Goal: Task Accomplishment & Management: Complete application form

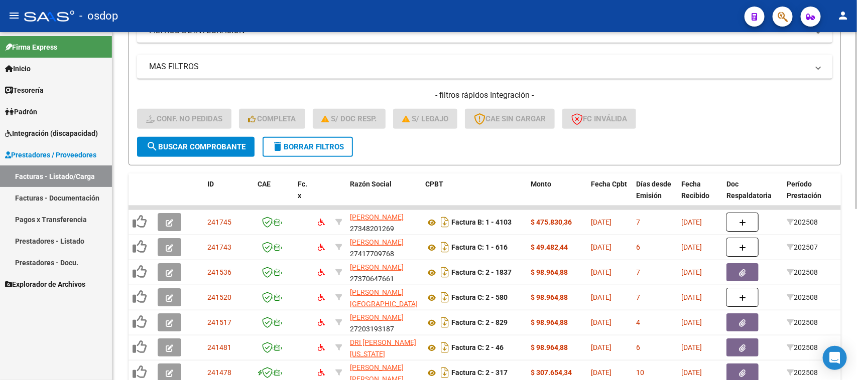
click at [339, 143] on span "delete Borrar Filtros" at bounding box center [308, 147] width 72 height 9
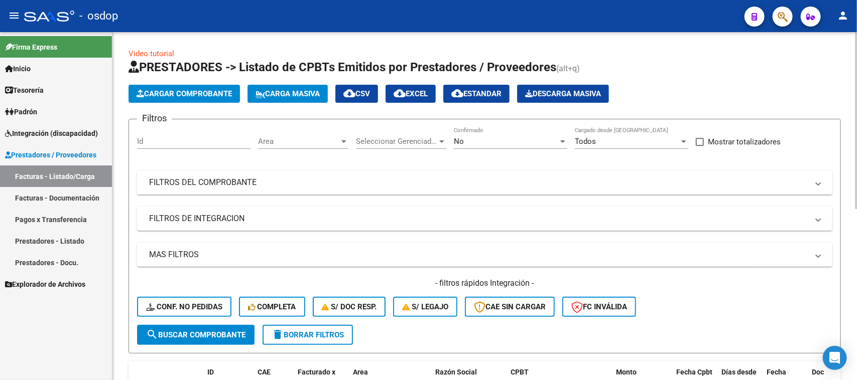
click at [227, 186] on mat-panel-title "FILTROS DEL COMPROBANTE" at bounding box center [478, 182] width 659 height 11
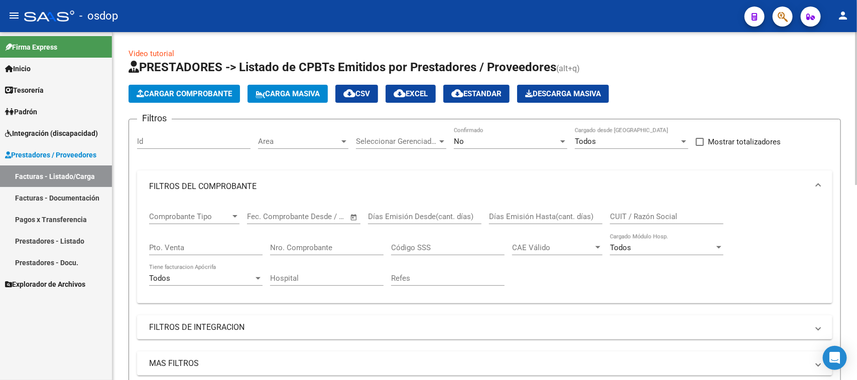
click at [640, 213] on input "CUIT / Razón Social" at bounding box center [666, 216] width 113 height 9
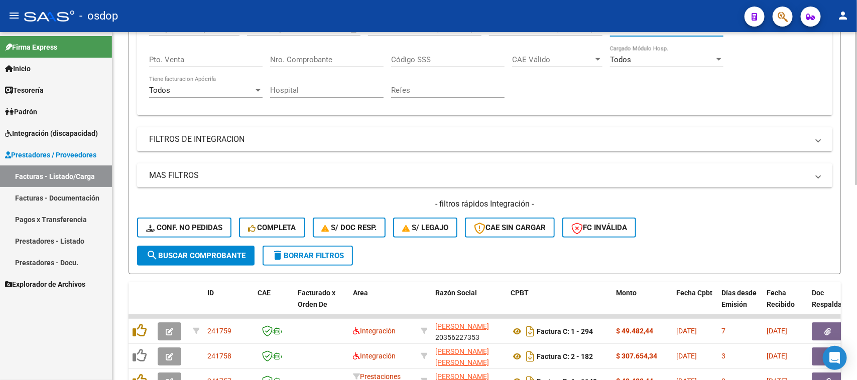
type input "30714986046"
click at [207, 258] on button "search Buscar Comprobante" at bounding box center [195, 256] width 117 height 20
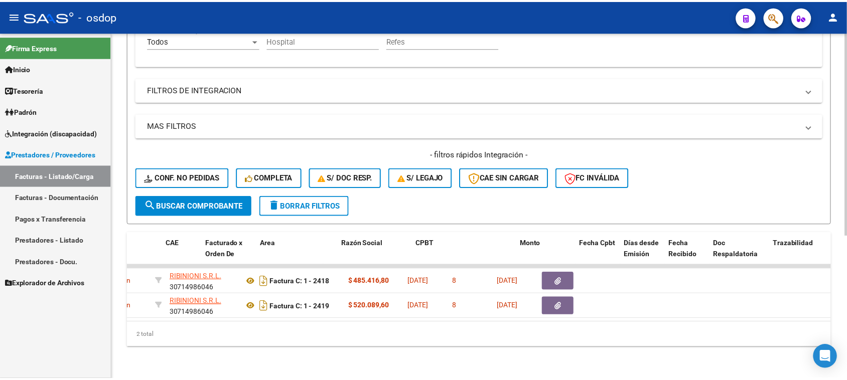
scroll to position [0, 0]
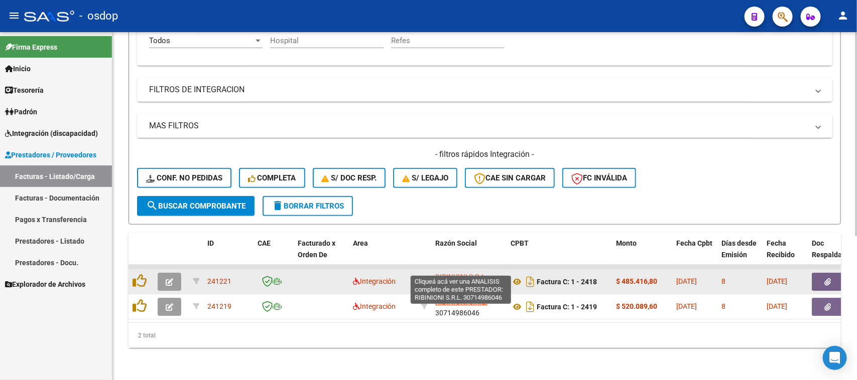
click at [470, 273] on span "RIBINIONI S.R.L." at bounding box center [461, 277] width 52 height 8
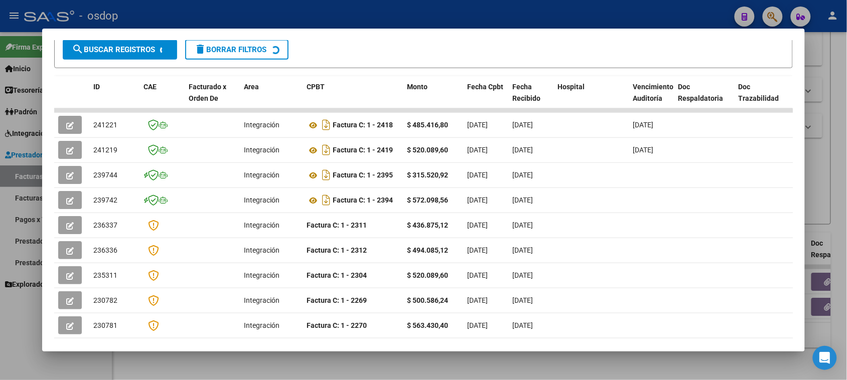
scroll to position [188, 0]
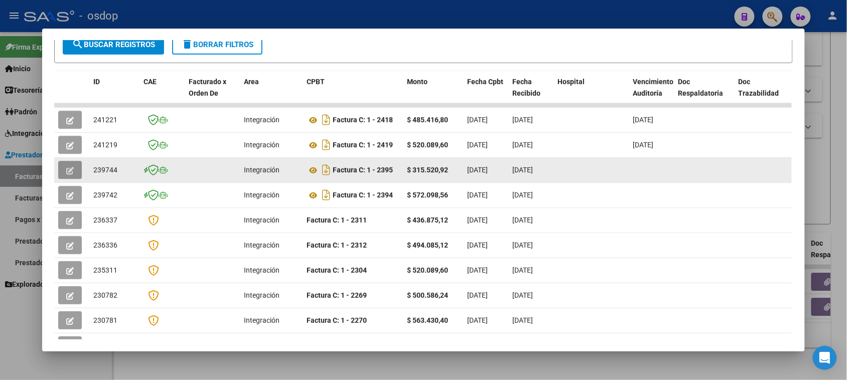
click at [66, 172] on icon "button" at bounding box center [70, 171] width 8 height 8
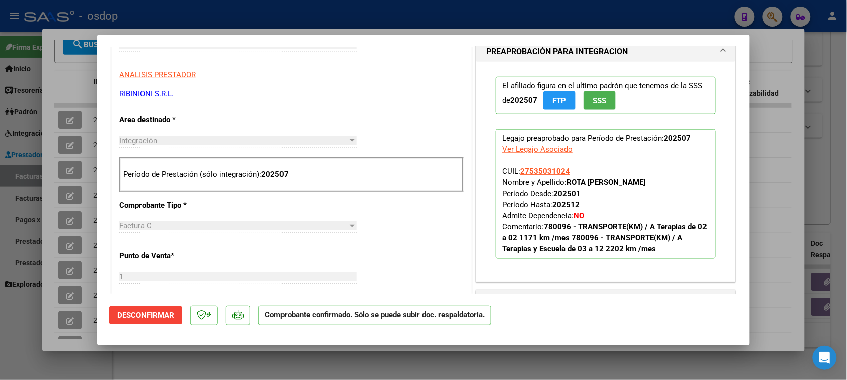
scroll to position [376, 0]
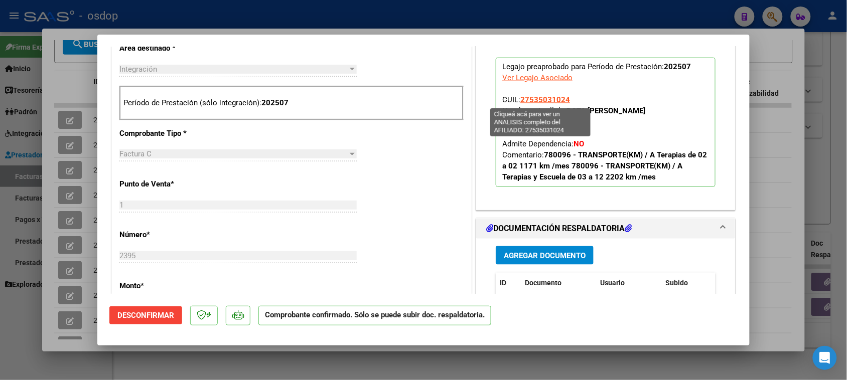
drag, startPoint x: 573, startPoint y: 99, endPoint x: 527, endPoint y: 103, distance: 45.4
click at [518, 102] on p "Legajo preaprobado para Período de Prestación: 202507 Ver Legajo Asociado CUIL:…" at bounding box center [606, 122] width 220 height 129
copy span "27535031024"
click at [563, 370] on div at bounding box center [423, 190] width 847 height 380
type input "$ 0,00"
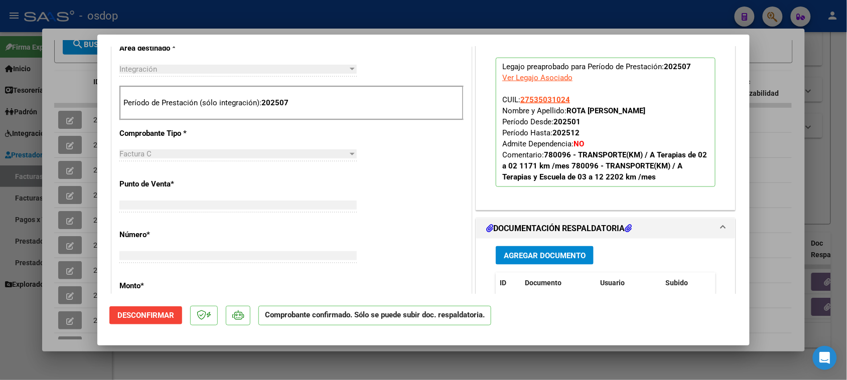
scroll to position [216, 0]
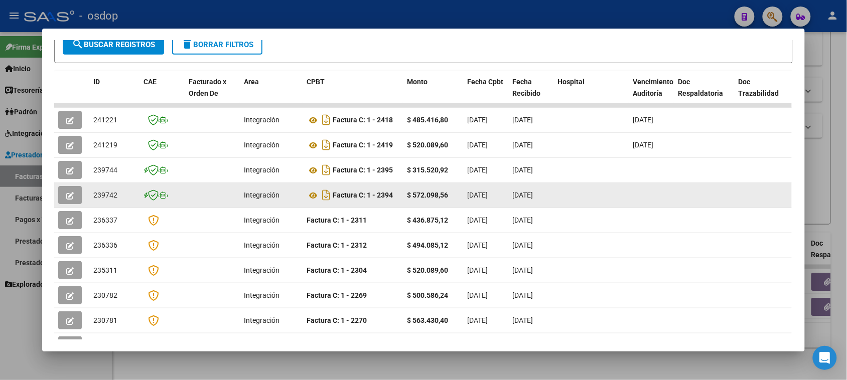
click at [69, 196] on icon "button" at bounding box center [70, 196] width 8 height 8
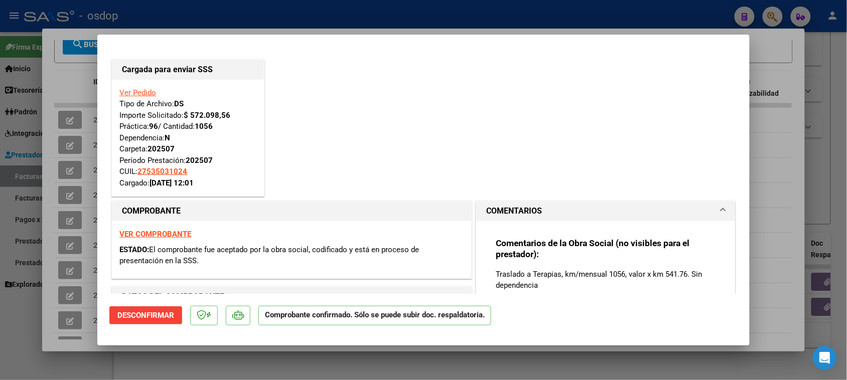
scroll to position [0, 0]
click at [789, 191] on div at bounding box center [423, 190] width 847 height 380
type input "$ 0,00"
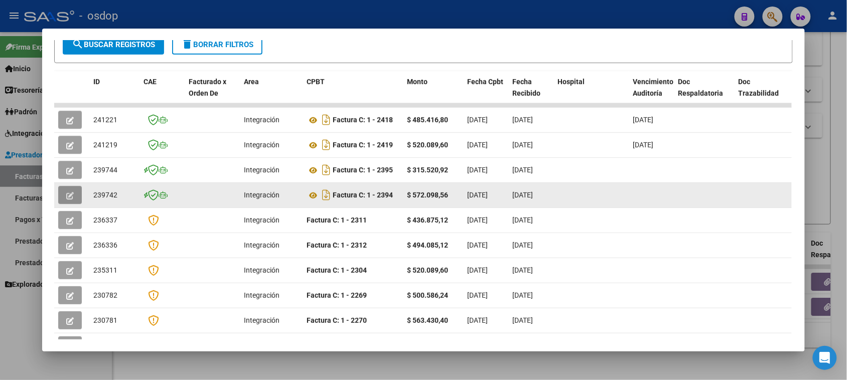
click at [66, 194] on icon "button" at bounding box center [70, 196] width 8 height 8
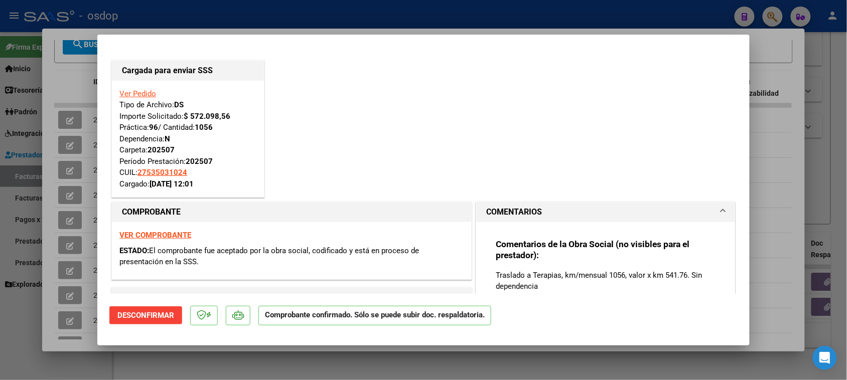
click at [780, 219] on div at bounding box center [423, 190] width 847 height 380
type input "$ 0,00"
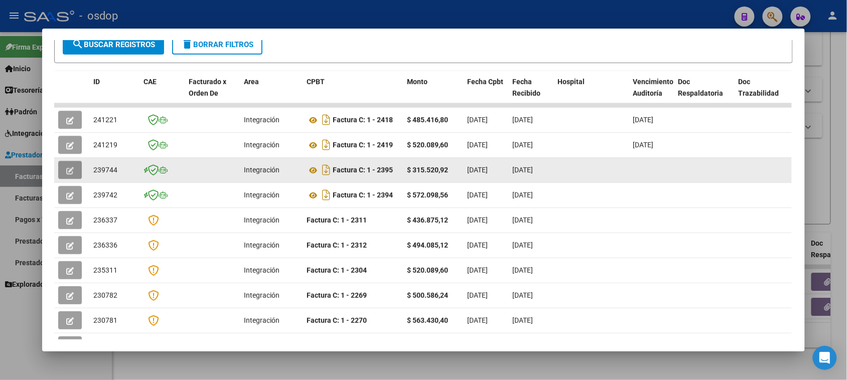
click at [68, 168] on icon "button" at bounding box center [70, 171] width 8 height 8
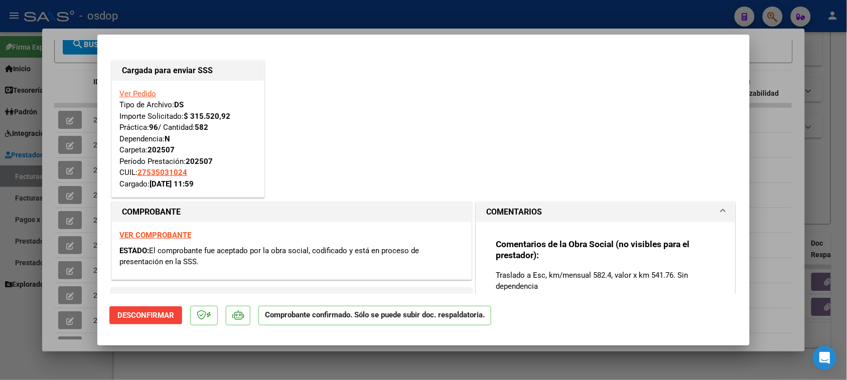
click at [779, 204] on div at bounding box center [423, 190] width 847 height 380
type input "$ 0,00"
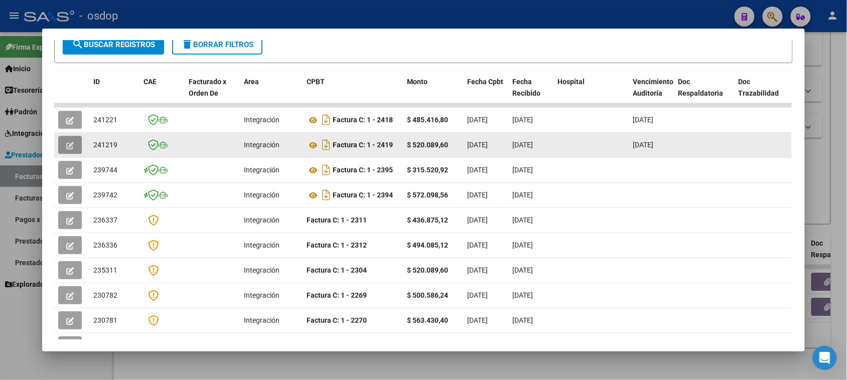
click at [69, 142] on icon "button" at bounding box center [70, 146] width 8 height 8
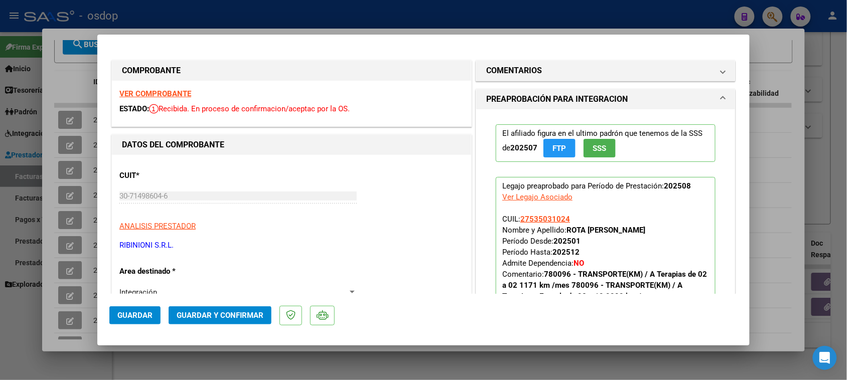
click at [777, 210] on div at bounding box center [423, 190] width 847 height 380
type input "$ 0,00"
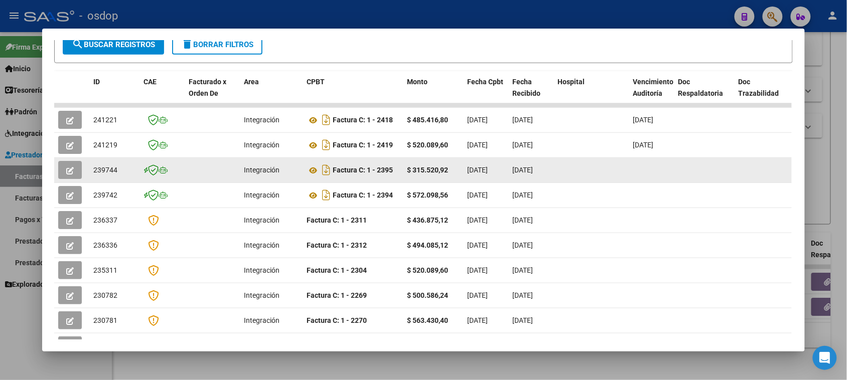
click at [67, 169] on icon "button" at bounding box center [70, 171] width 8 height 8
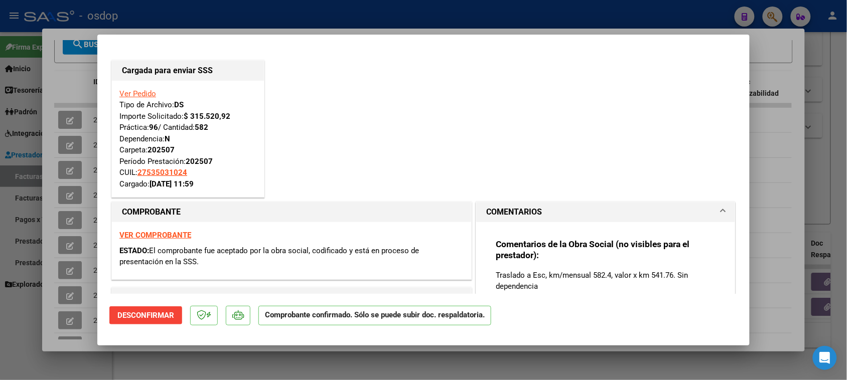
click at [778, 198] on div at bounding box center [423, 190] width 847 height 380
type input "$ 0,00"
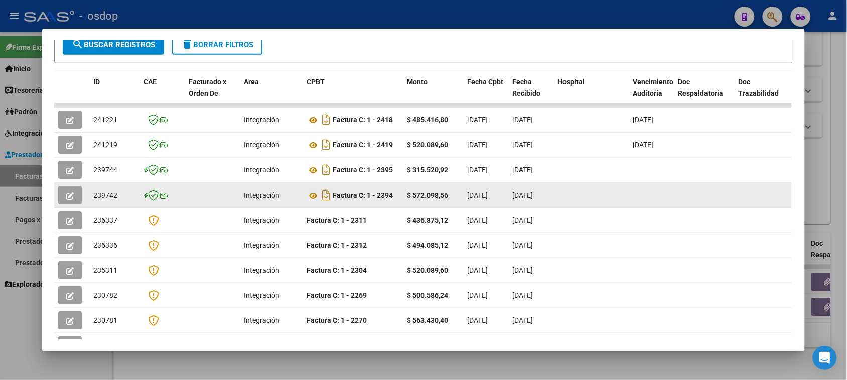
drag, startPoint x: 89, startPoint y: 166, endPoint x: 552, endPoint y: 200, distance: 464.0
click at [552, 200] on datatable-scroller "241221 Integración Factura C: 1 - 2418 $ 485.416,80 [DATE] [DATE] [DATE] - [DAT…" at bounding box center [423, 230] width 738 height 255
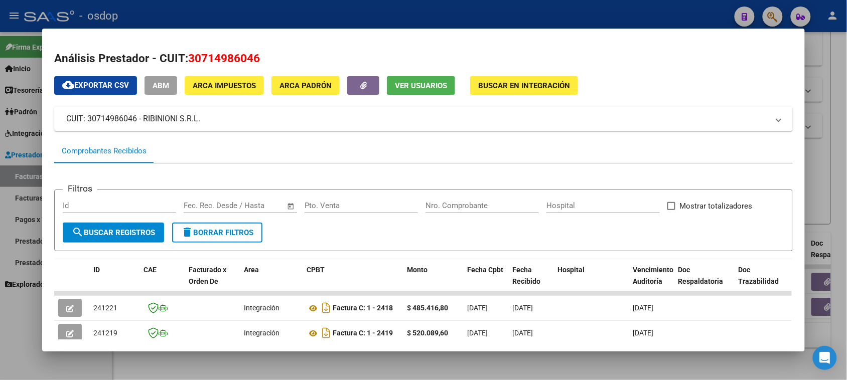
drag, startPoint x: 278, startPoint y: 56, endPoint x: 187, endPoint y: 57, distance: 90.8
click at [187, 57] on h2 "Análisis Prestador - CUIT: 30714986046" at bounding box center [423, 58] width 738 height 17
copy span "30714986046"
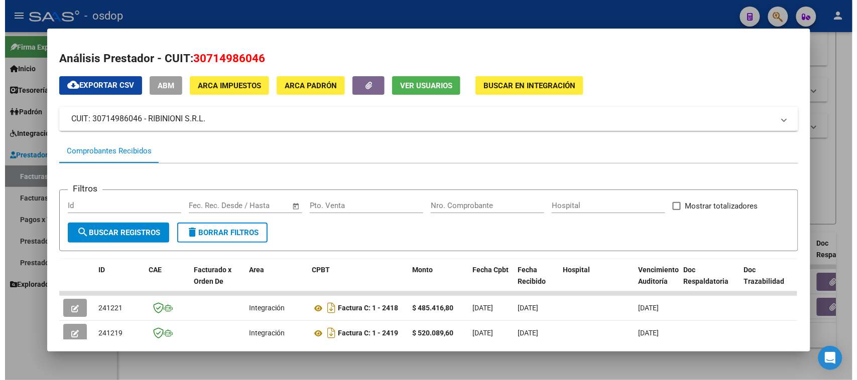
scroll to position [125, 0]
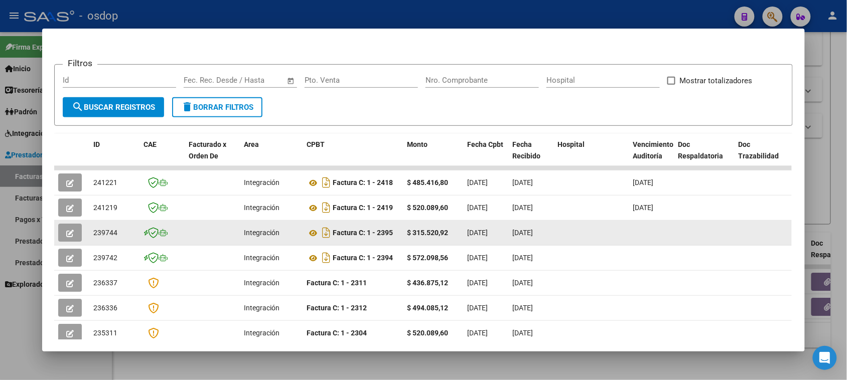
click at [71, 237] on button "button" at bounding box center [70, 233] width 24 height 18
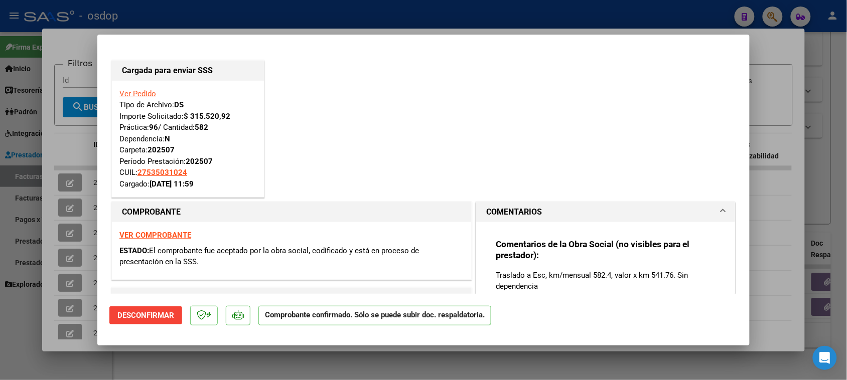
click at [318, 360] on div at bounding box center [423, 190] width 847 height 380
type input "$ 0,00"
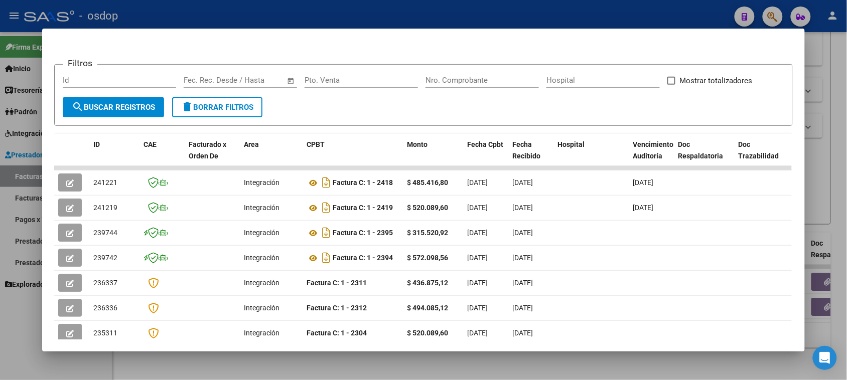
click at [272, 367] on div at bounding box center [423, 190] width 847 height 380
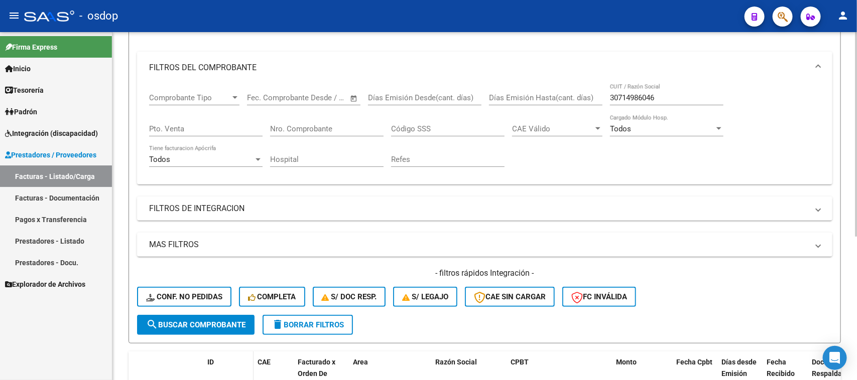
scroll to position [244, 0]
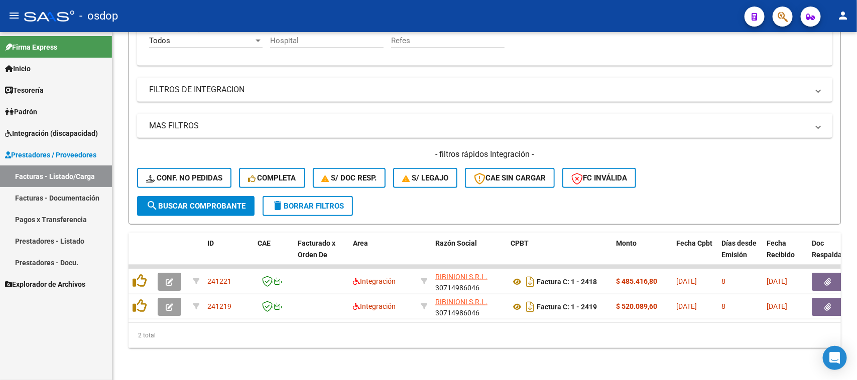
click at [51, 142] on link "Integración (discapacidad)" at bounding box center [56, 133] width 112 height 22
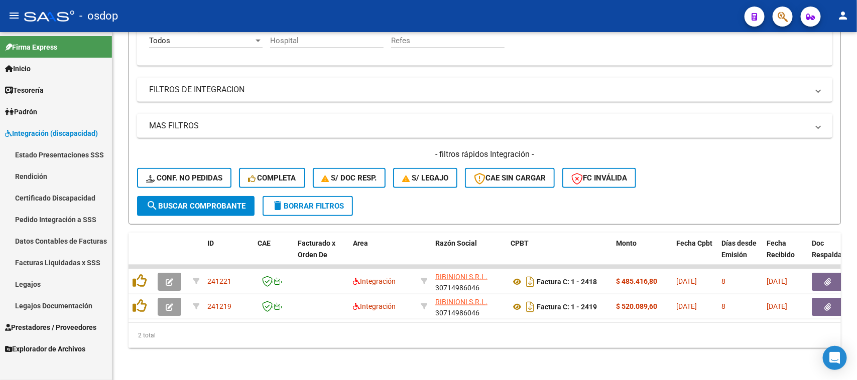
click at [59, 217] on link "Pedido Integración a SSS" at bounding box center [56, 220] width 112 height 22
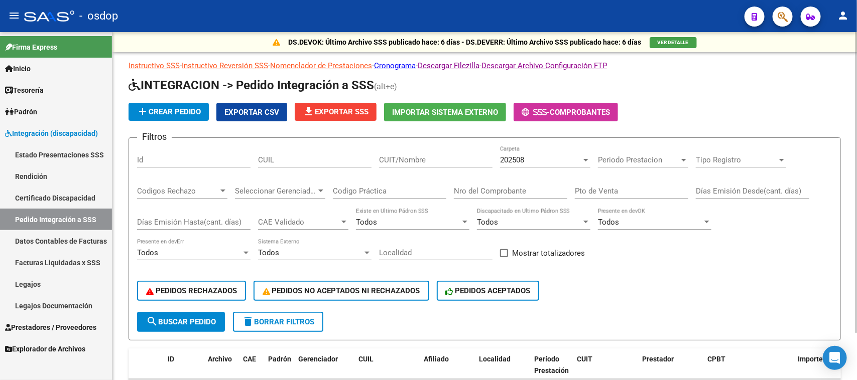
click at [417, 159] on input "CUIT/Nombre" at bounding box center [435, 160] width 113 height 9
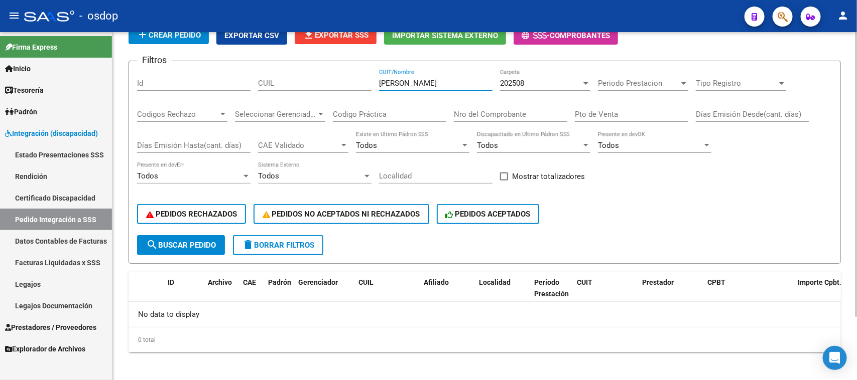
scroll to position [78, 0]
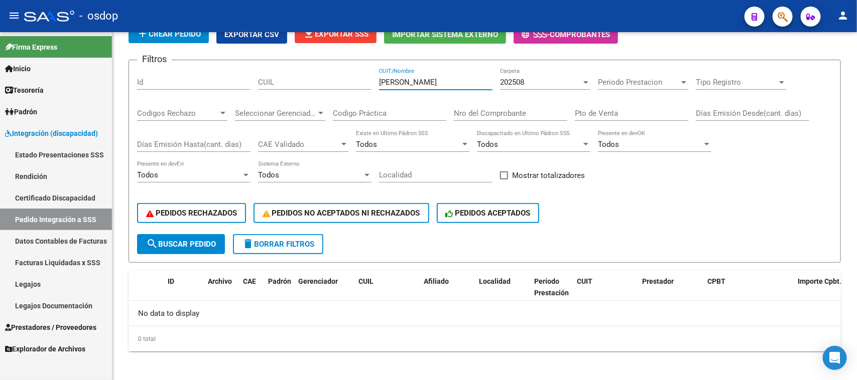
type input "[PERSON_NAME]"
drag, startPoint x: 418, startPoint y: 82, endPoint x: 264, endPoint y: 82, distance: 153.1
click at [264, 82] on div "Filtros Id CUIL [PERSON_NAME] CUIT/Nombre 202508 Carpeta Periodo Prestacion Per…" at bounding box center [484, 151] width 695 height 166
paste input "30714986046"
type input "30714986046"
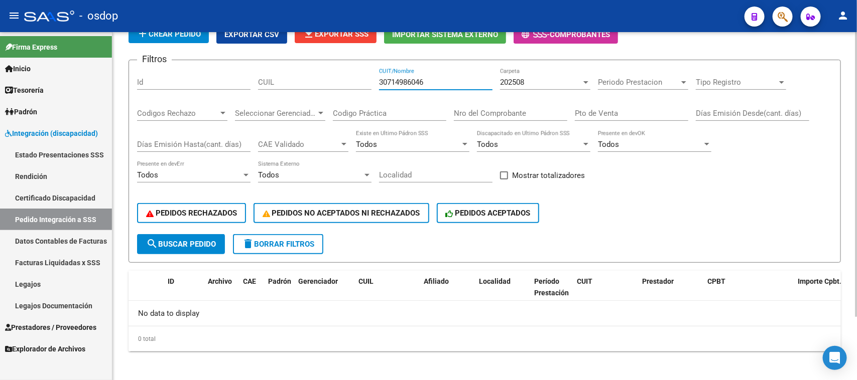
click at [563, 73] on div "202508 Carpeta" at bounding box center [545, 79] width 90 height 22
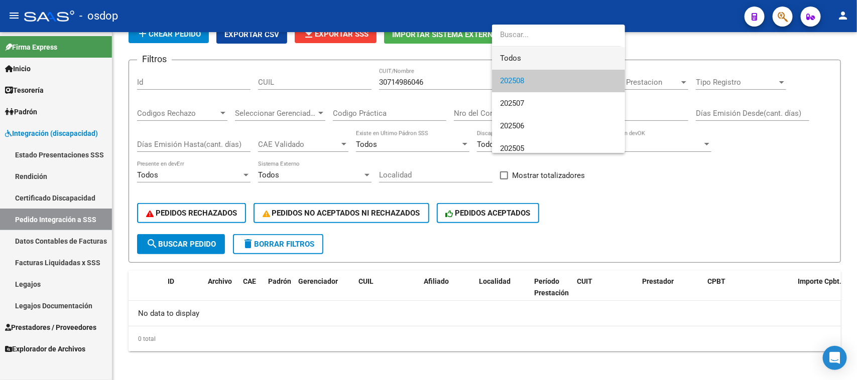
click at [531, 58] on span "Todos" at bounding box center [558, 58] width 117 height 23
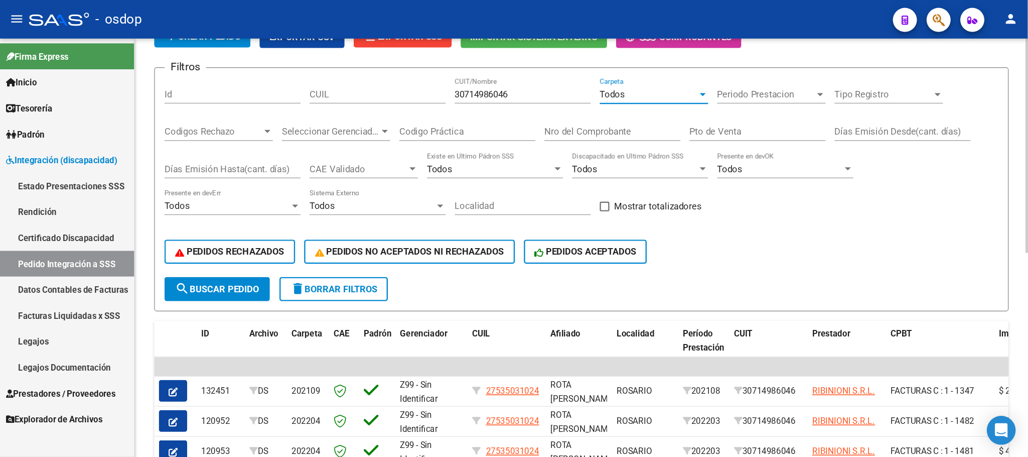
scroll to position [207, 0]
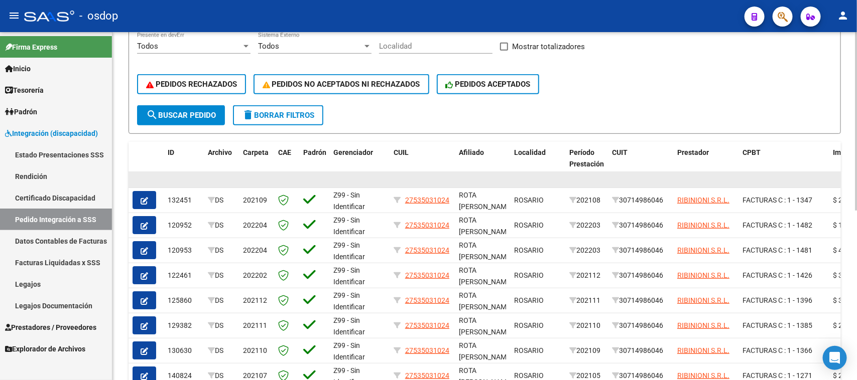
click at [586, 182] on datatable-body-cell at bounding box center [586, 180] width 43 height 16
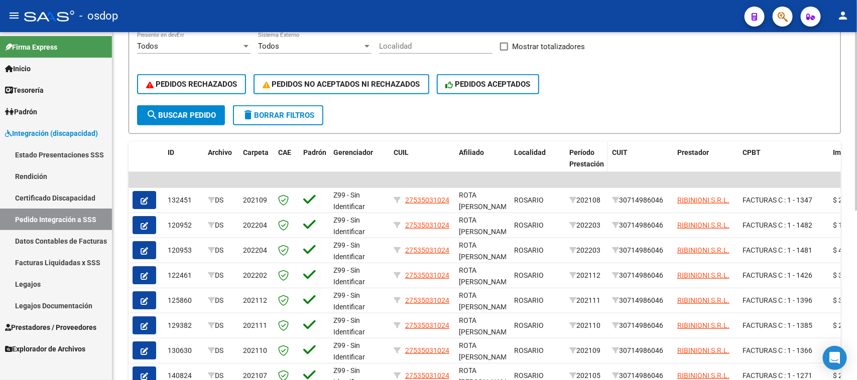
click at [586, 157] on span "Período Prestación" at bounding box center [586, 159] width 35 height 20
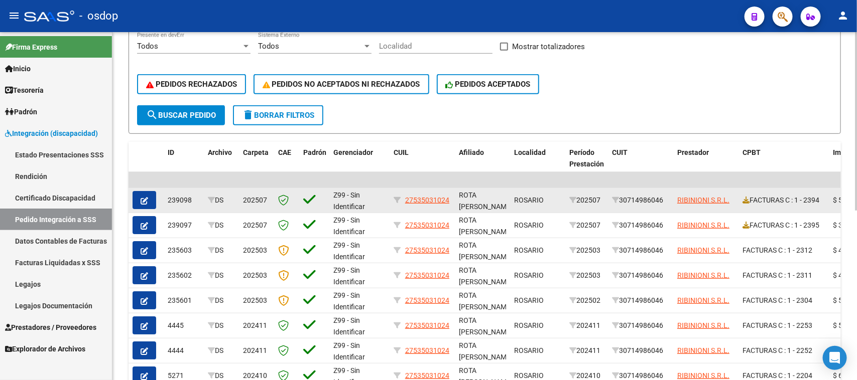
drag, startPoint x: 821, startPoint y: 224, endPoint x: 151, endPoint y: 204, distance: 670.3
click at [151, 204] on datatable-scroller "| | 239098 DS 202507 Z99 - Sin Identificar 27535031024 ROTA [PERSON_NAME] , - R…" at bounding box center [484, 305] width 712 height 267
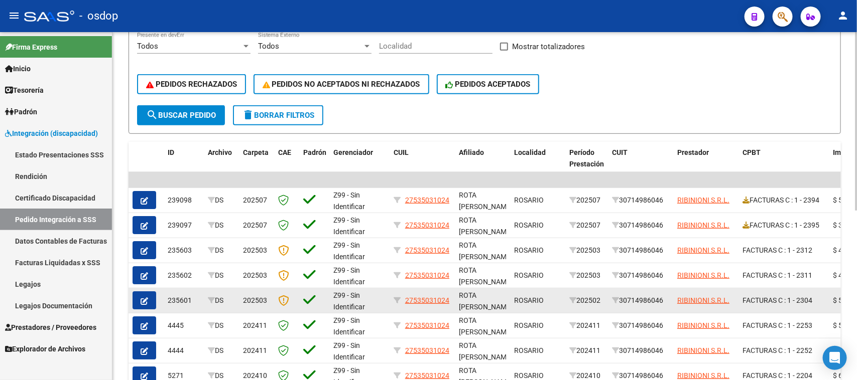
click at [486, 297] on div "ROTA [PERSON_NAME] , -" at bounding box center [482, 300] width 47 height 21
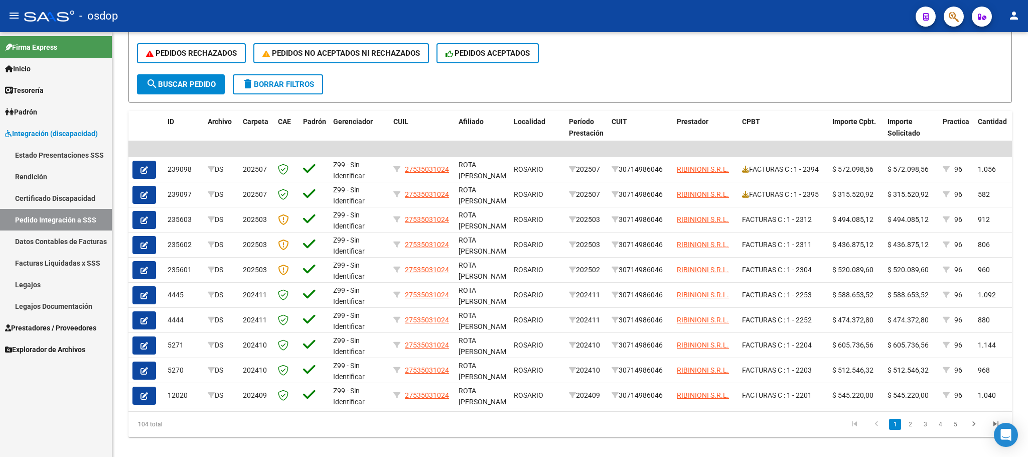
click at [61, 262] on link "Facturas Liquidadas x SSS" at bounding box center [56, 263] width 112 height 22
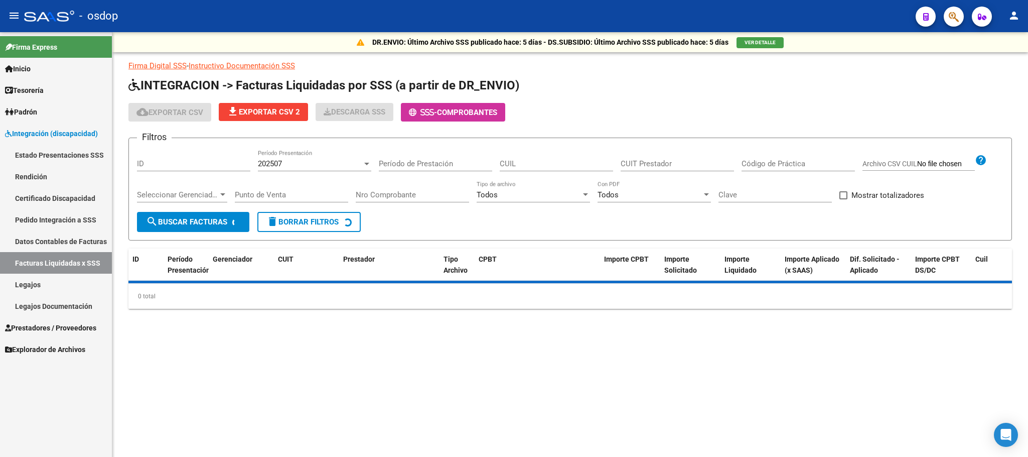
click at [56, 215] on link "Pedido Integración a SSS" at bounding box center [56, 220] width 112 height 22
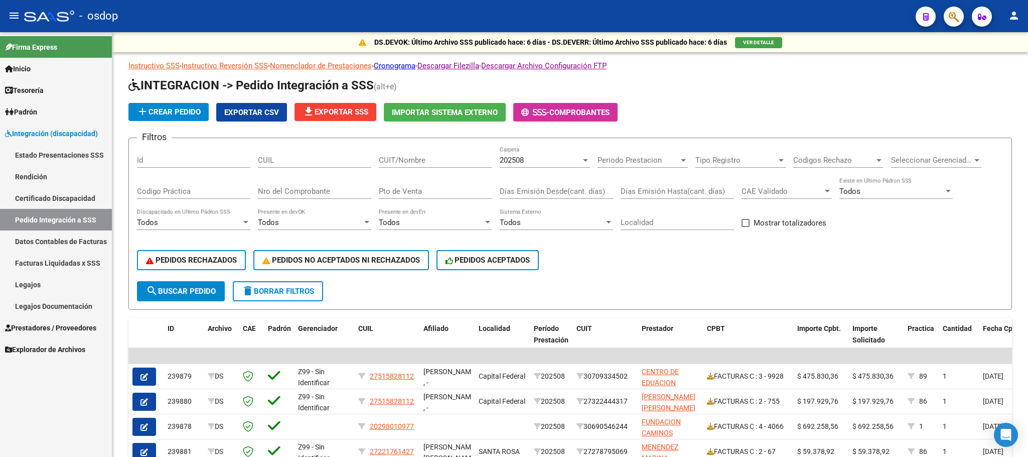
click at [80, 327] on span "Prestadores / Proveedores" at bounding box center [50, 327] width 91 height 11
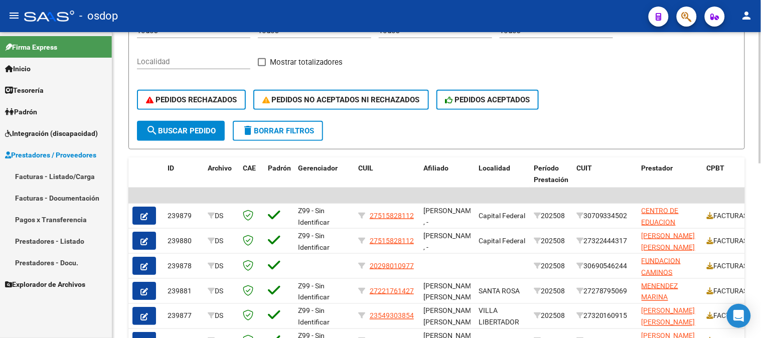
scroll to position [223, 0]
click at [66, 154] on span "Prestadores / Proveedores" at bounding box center [50, 155] width 91 height 11
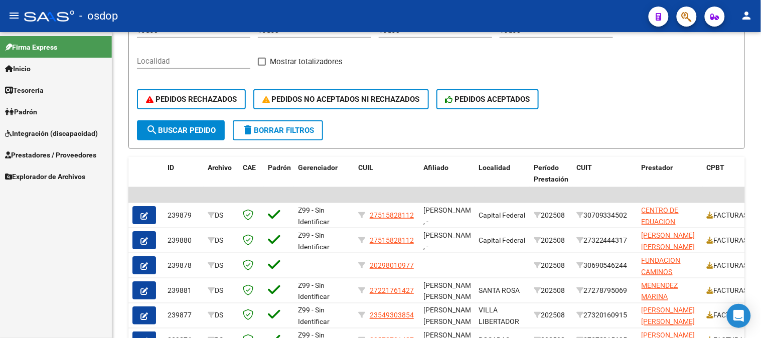
click at [57, 152] on span "Prestadores / Proveedores" at bounding box center [50, 155] width 91 height 11
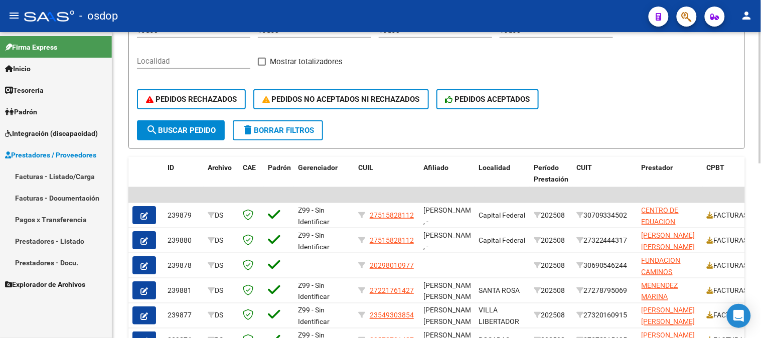
click at [269, 135] on button "delete Borrar Filtros" at bounding box center [278, 130] width 90 height 20
click at [52, 178] on link "Facturas - Listado/Carga" at bounding box center [56, 177] width 112 height 22
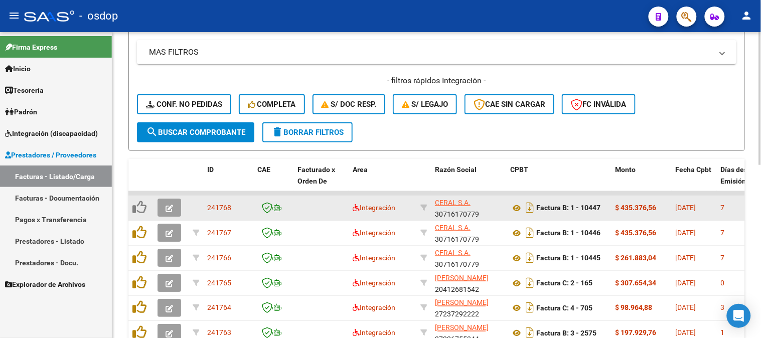
scroll to position [2, 0]
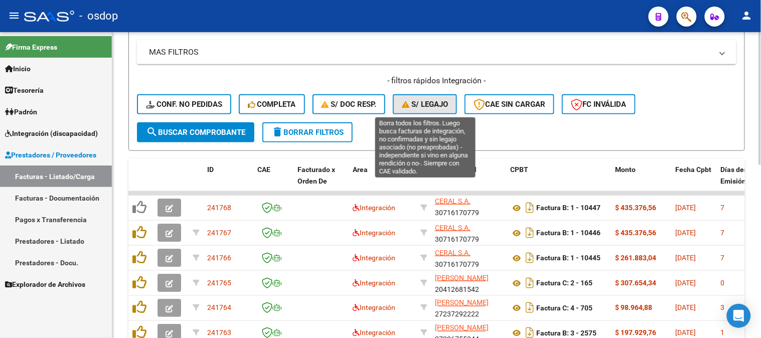
click at [419, 111] on button "S/ legajo" at bounding box center [425, 104] width 64 height 20
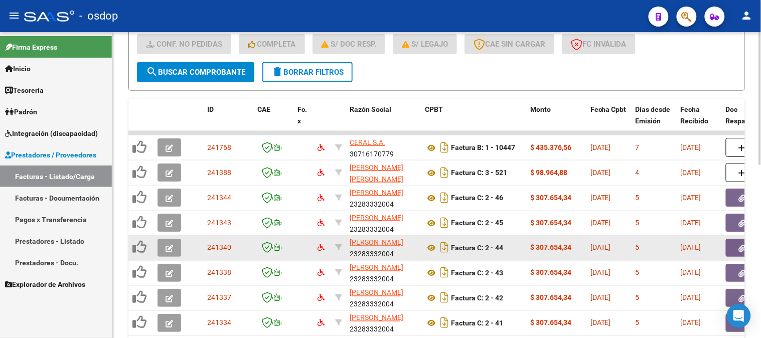
scroll to position [279, 0]
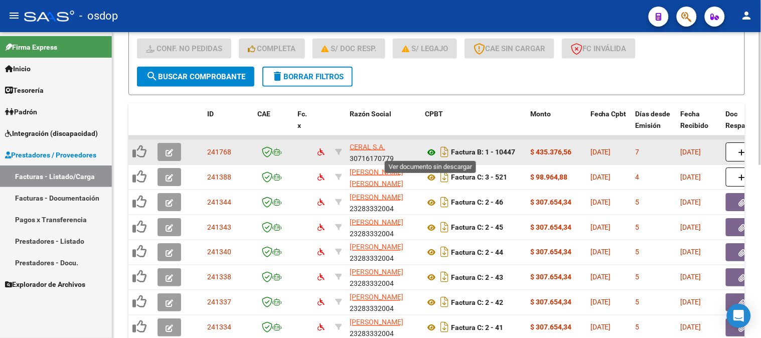
click at [433, 149] on icon at bounding box center [431, 153] width 13 height 12
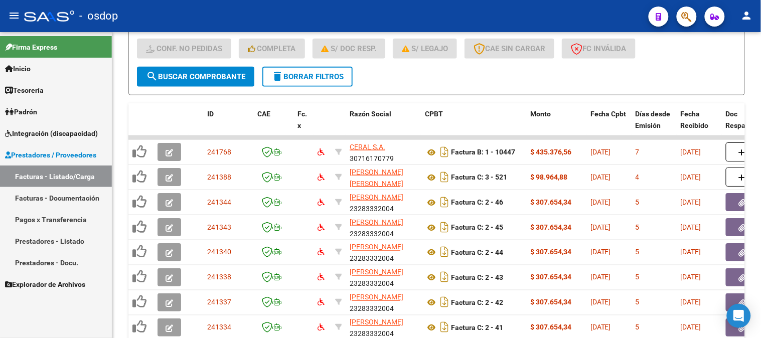
drag, startPoint x: 45, startPoint y: 135, endPoint x: 71, endPoint y: 134, distance: 26.1
click at [45, 135] on span "Integración (discapacidad)" at bounding box center [51, 133] width 93 height 11
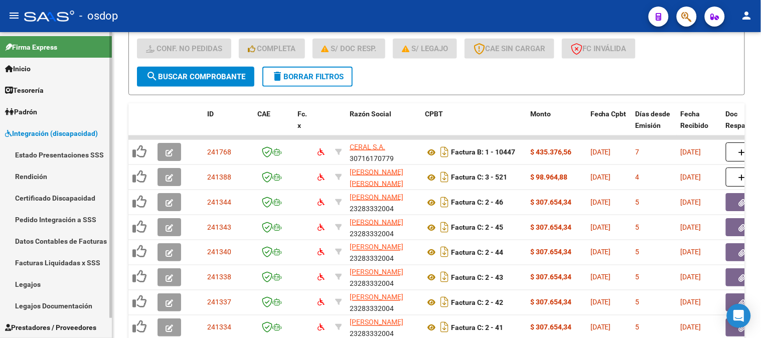
drag, startPoint x: 54, startPoint y: 200, endPoint x: 94, endPoint y: 200, distance: 40.7
click at [54, 200] on link "Certificado Discapacidad" at bounding box center [56, 198] width 112 height 22
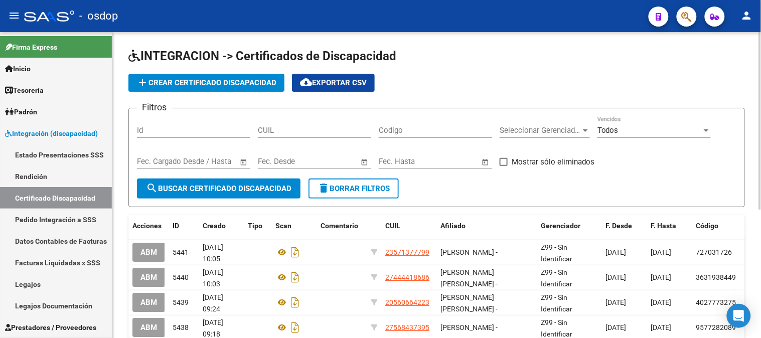
click at [296, 128] on input "CUIL" at bounding box center [314, 130] width 113 height 9
paste input "20-58141581-9"
type input "20-58141581-9"
click at [263, 198] on button "search Buscar Certificado Discapacidad" at bounding box center [219, 189] width 164 height 20
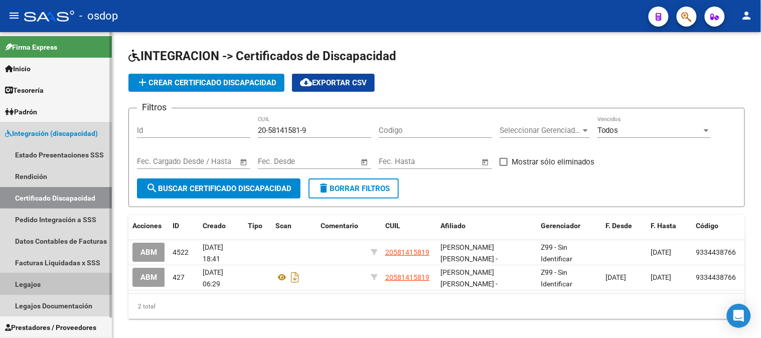
click at [38, 286] on link "Legajos" at bounding box center [56, 285] width 112 height 22
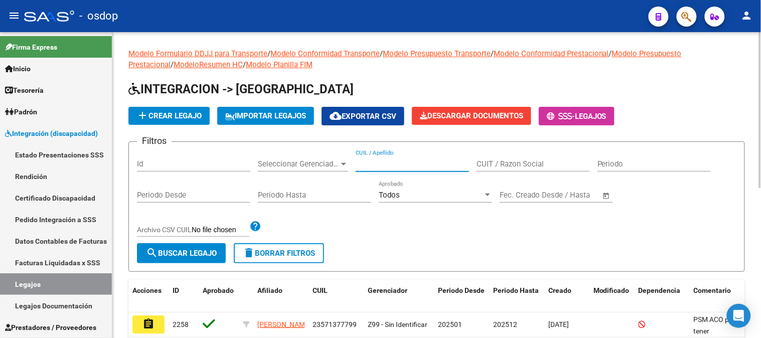
click at [371, 165] on input "CUIL / Apellido" at bounding box center [412, 164] width 113 height 9
paste input "20581415819"
type input "20581415819"
click at [188, 254] on span "search Buscar Legajo" at bounding box center [181, 253] width 71 height 9
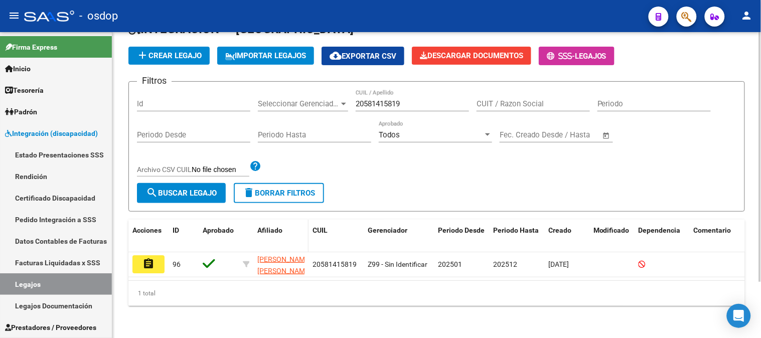
scroll to position [68, 0]
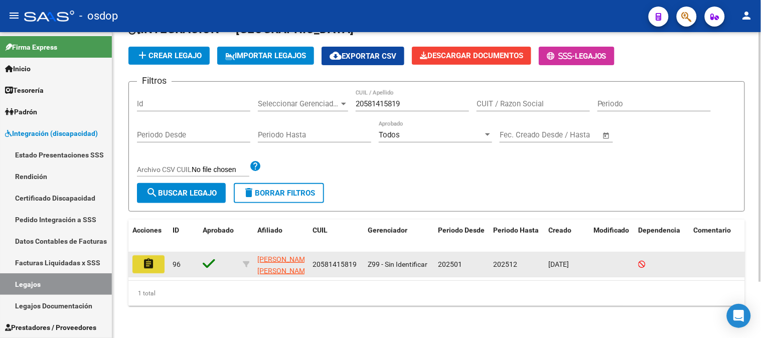
click at [146, 258] on mat-icon "assignment" at bounding box center [149, 264] width 12 height 12
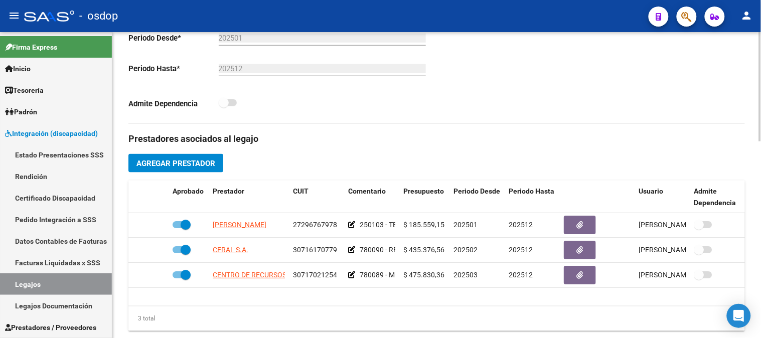
scroll to position [279, 0]
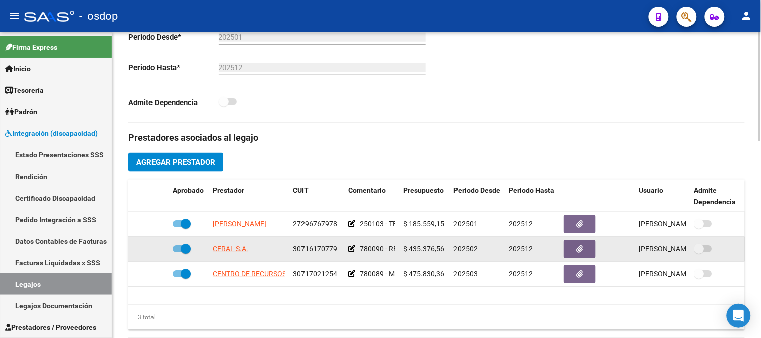
click at [338, 252] on div "30716170779" at bounding box center [316, 249] width 47 height 12
drag, startPoint x: 336, startPoint y: 254, endPoint x: 294, endPoint y: 254, distance: 42.7
click at [294, 253] on span "30716170779" at bounding box center [315, 249] width 44 height 8
copy span "30716170779"
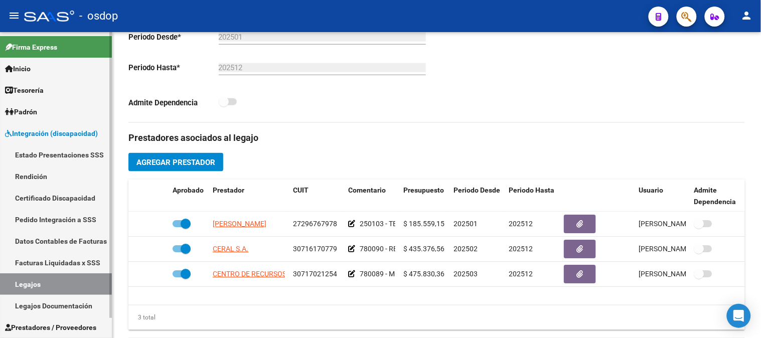
scroll to position [21, 0]
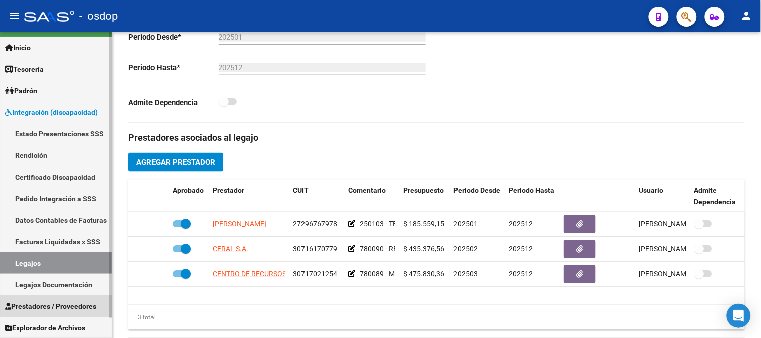
click at [59, 307] on span "Prestadores / Proveedores" at bounding box center [50, 306] width 91 height 11
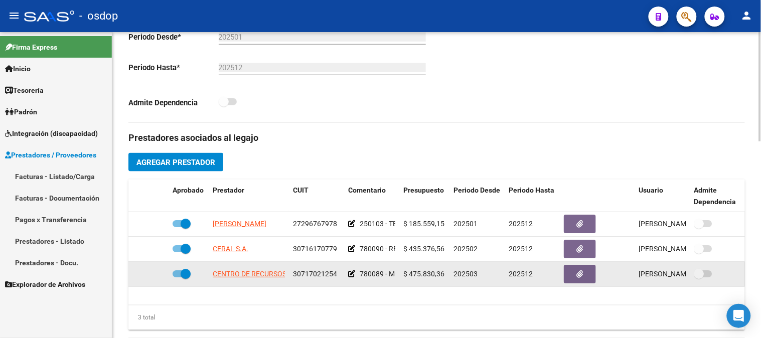
scroll to position [0, 0]
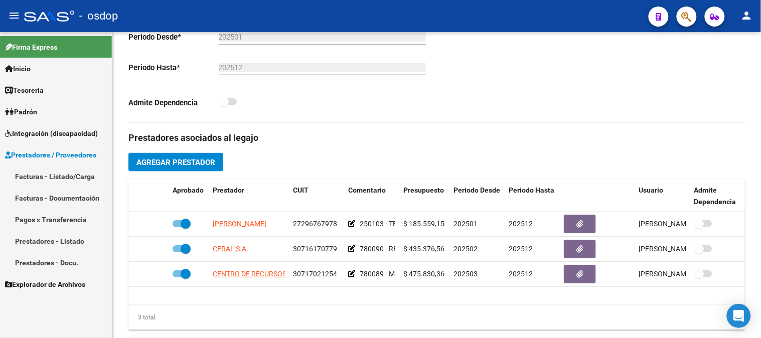
click at [67, 177] on link "Facturas - Listado/Carga" at bounding box center [56, 177] width 112 height 22
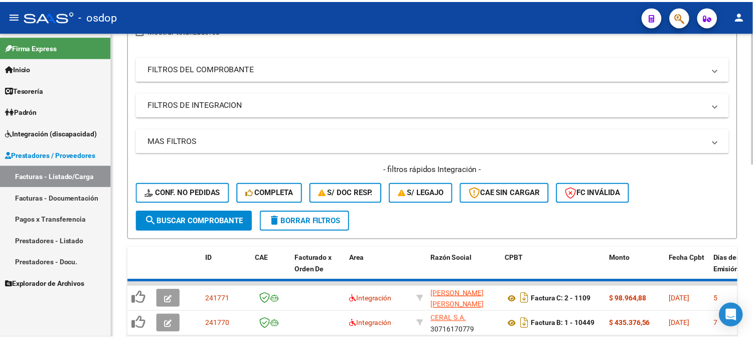
scroll to position [279, 0]
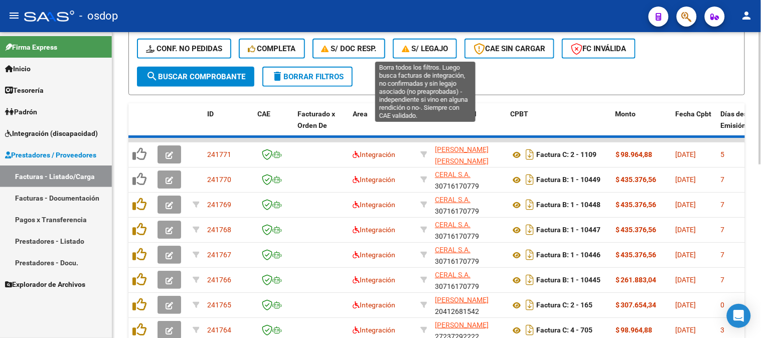
click at [426, 46] on span "S/ legajo" at bounding box center [425, 48] width 46 height 9
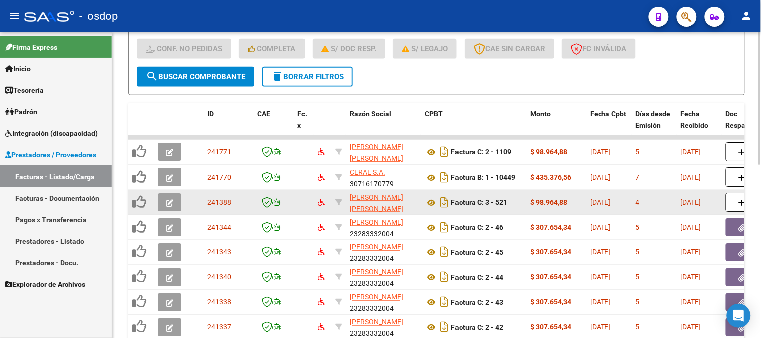
click at [173, 204] on button "button" at bounding box center [170, 202] width 24 height 18
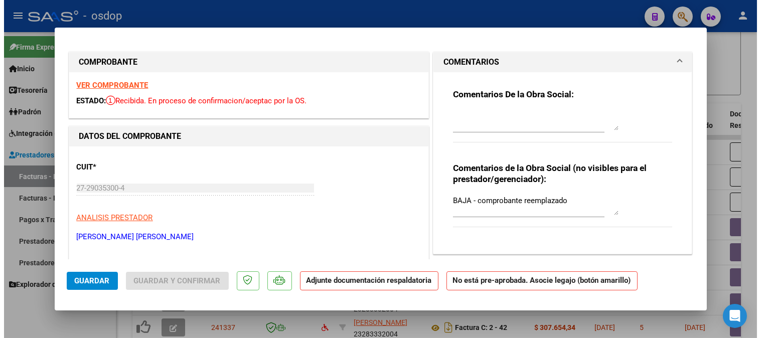
scroll to position [0, 0]
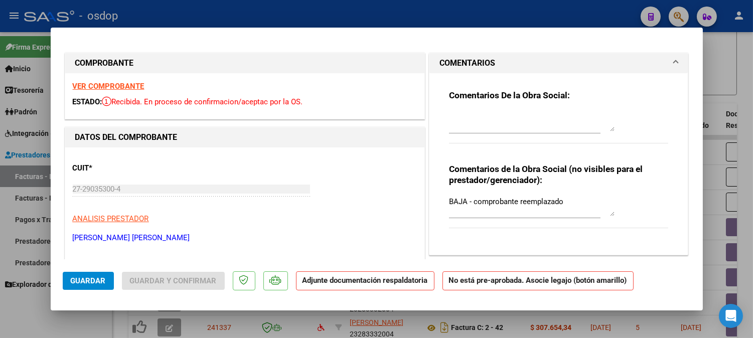
click at [514, 330] on div at bounding box center [376, 169] width 753 height 338
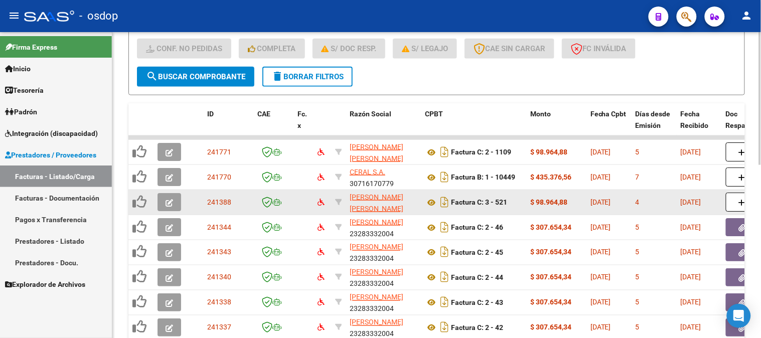
click at [173, 201] on icon "button" at bounding box center [170, 203] width 8 height 8
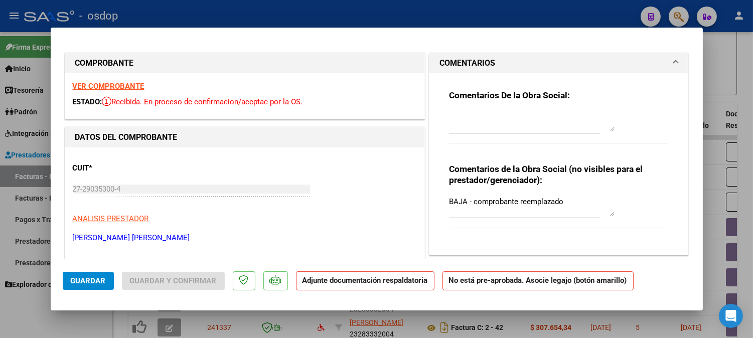
click at [244, 335] on div at bounding box center [376, 169] width 753 height 338
type input "$ 0,00"
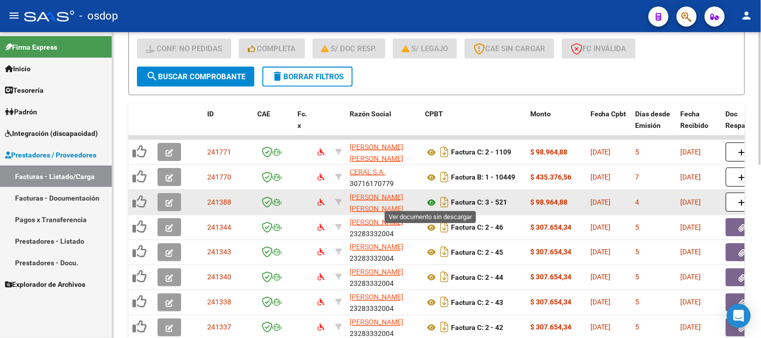
click at [431, 203] on icon at bounding box center [431, 203] width 13 height 12
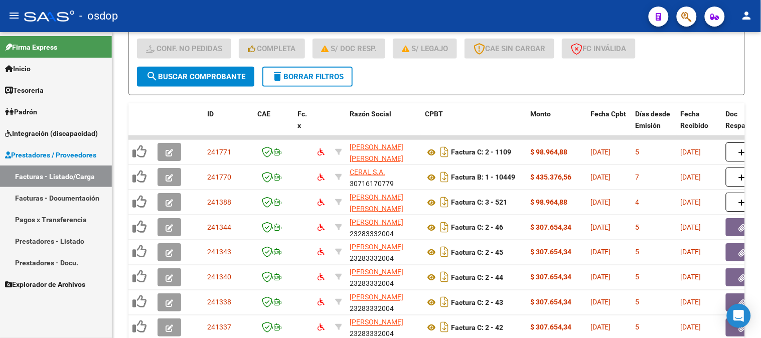
click at [37, 134] on span "Integración (discapacidad)" at bounding box center [51, 133] width 93 height 11
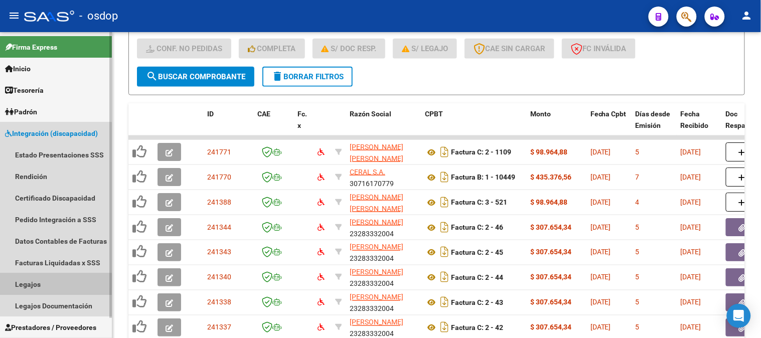
click at [41, 285] on link "Legajos" at bounding box center [56, 285] width 112 height 22
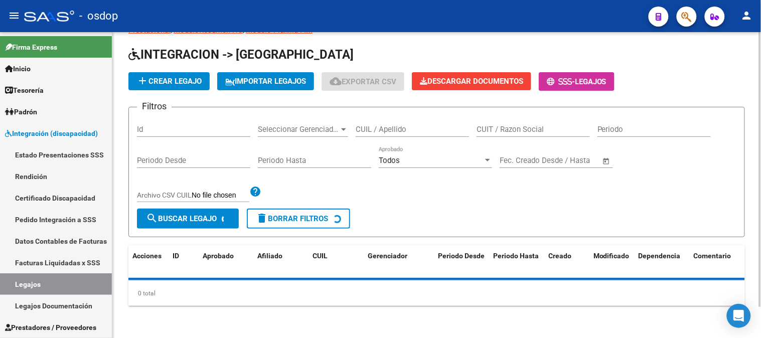
scroll to position [34, 0]
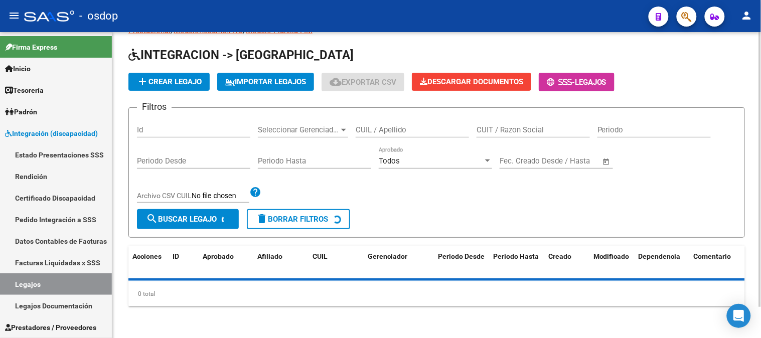
click at [387, 130] on input "CUIL / Apellido" at bounding box center [412, 129] width 113 height 9
paste input "27201496948"
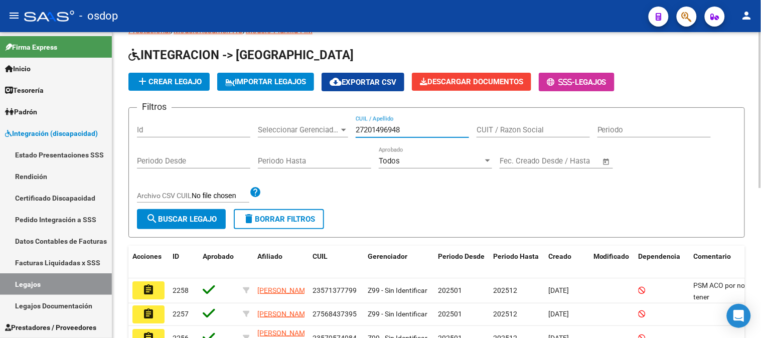
type input "27201496948"
click at [186, 227] on button "search Buscar Legajo" at bounding box center [181, 219] width 89 height 20
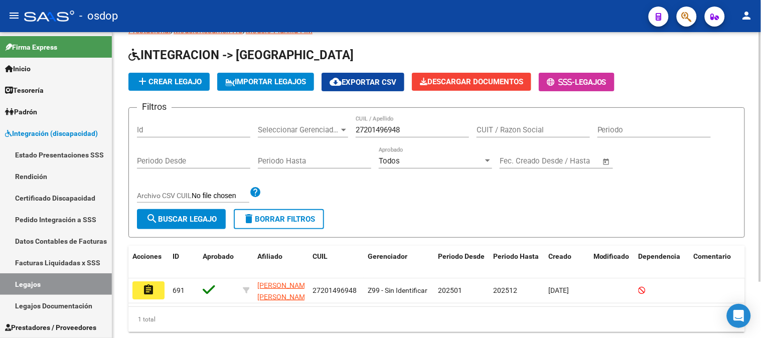
scroll to position [68, 0]
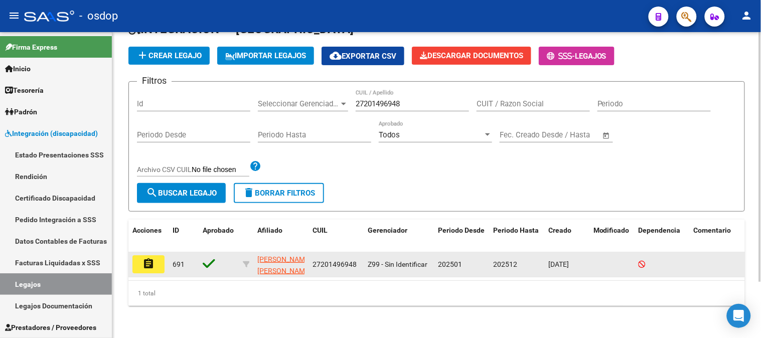
click at [143, 258] on mat-icon "assignment" at bounding box center [149, 264] width 12 height 12
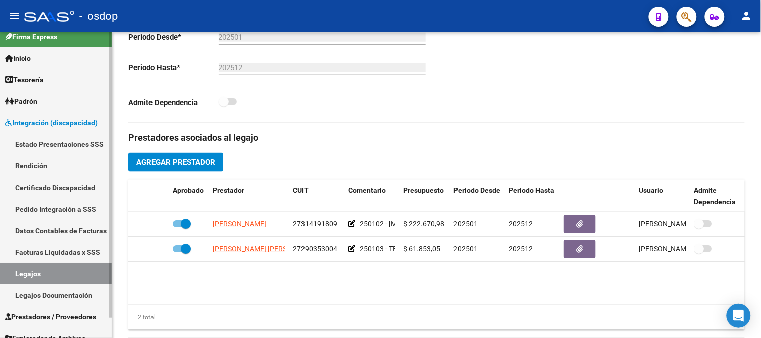
scroll to position [21, 0]
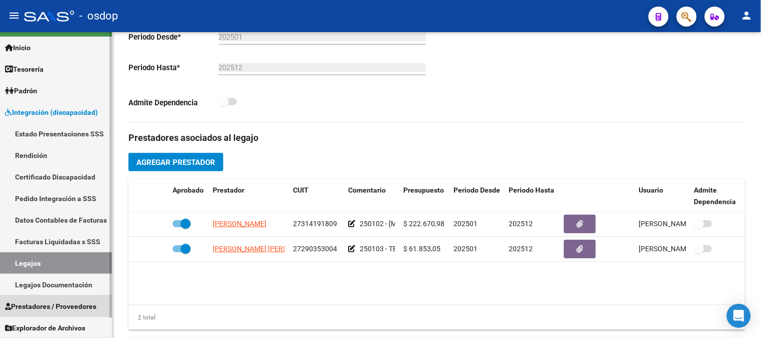
click at [47, 307] on span "Prestadores / Proveedores" at bounding box center [50, 306] width 91 height 11
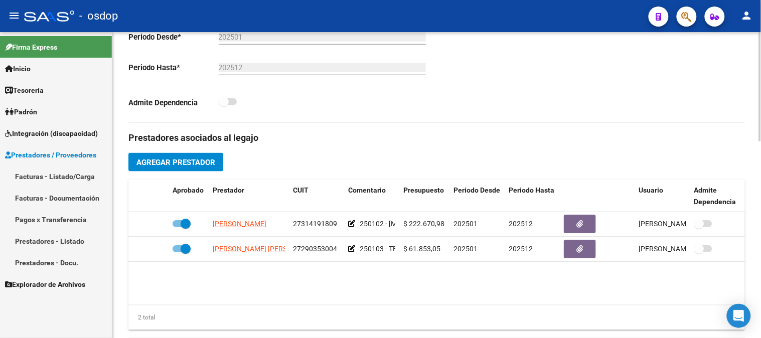
scroll to position [0, 0]
click at [52, 179] on link "Facturas - Listado/Carga" at bounding box center [56, 177] width 112 height 22
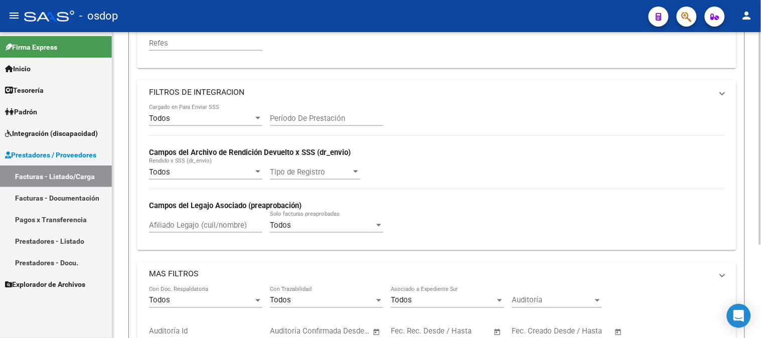
scroll to position [134, 0]
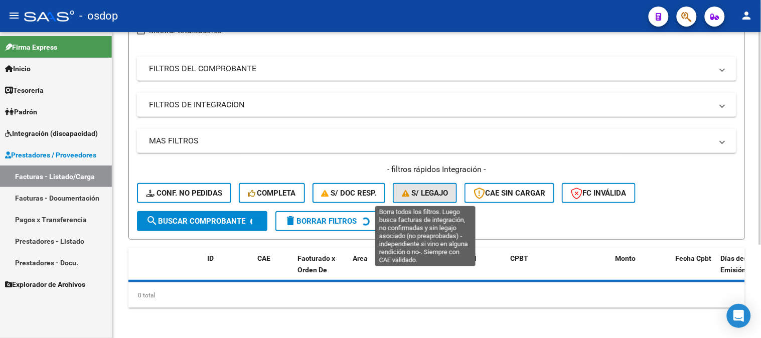
click at [439, 189] on span "S/ legajo" at bounding box center [425, 193] width 46 height 9
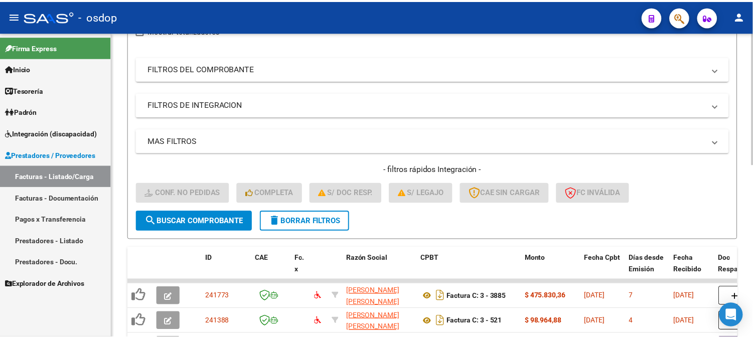
scroll to position [357, 0]
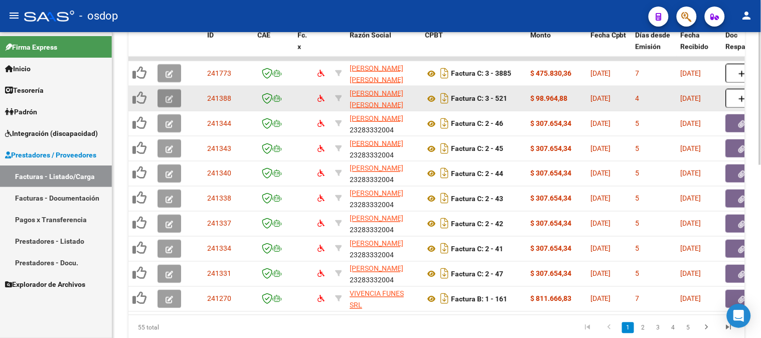
click at [168, 97] on icon "button" at bounding box center [170, 99] width 8 height 8
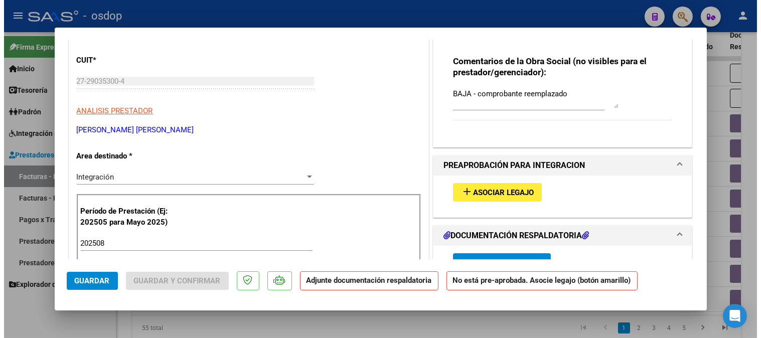
scroll to position [56, 0]
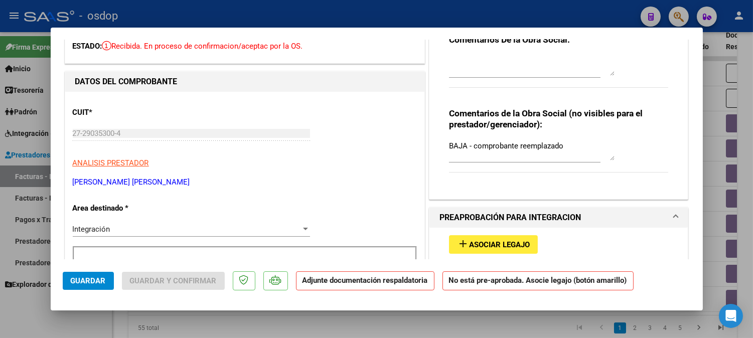
click at [427, 330] on div at bounding box center [376, 169] width 753 height 338
type input "$ 0,00"
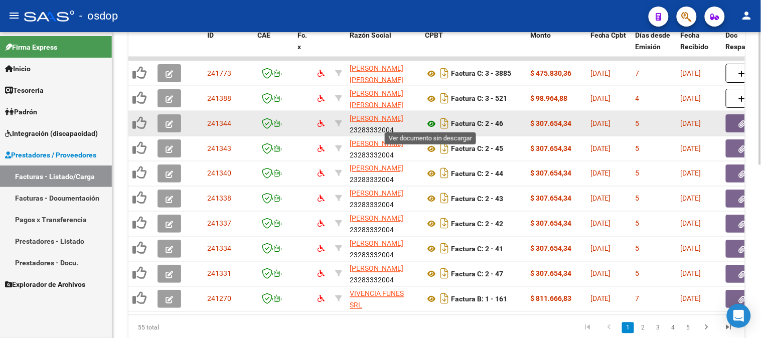
click at [430, 123] on icon at bounding box center [431, 124] width 13 height 12
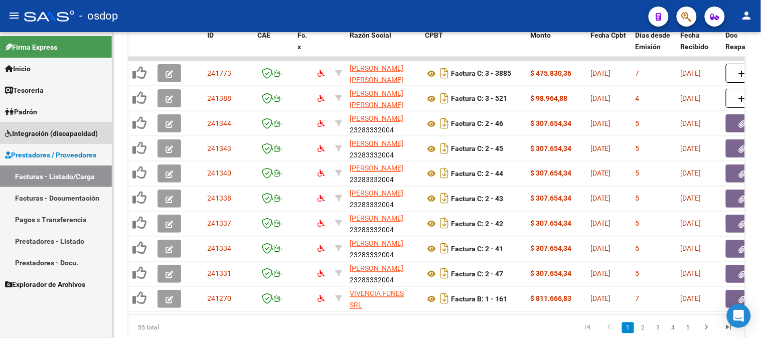
click at [44, 131] on span "Integración (discapacidad)" at bounding box center [51, 133] width 93 height 11
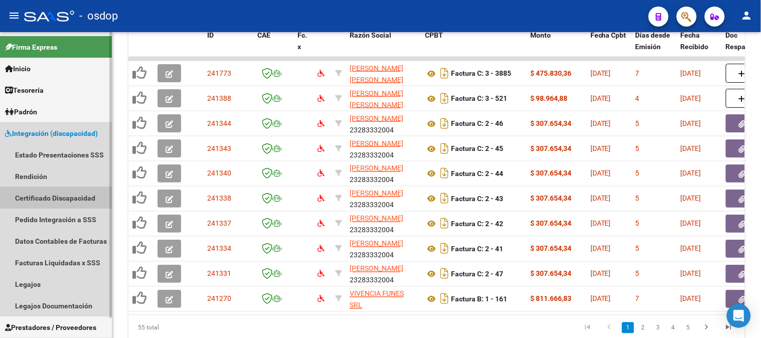
click at [40, 197] on link "Certificado Discapacidad" at bounding box center [56, 198] width 112 height 22
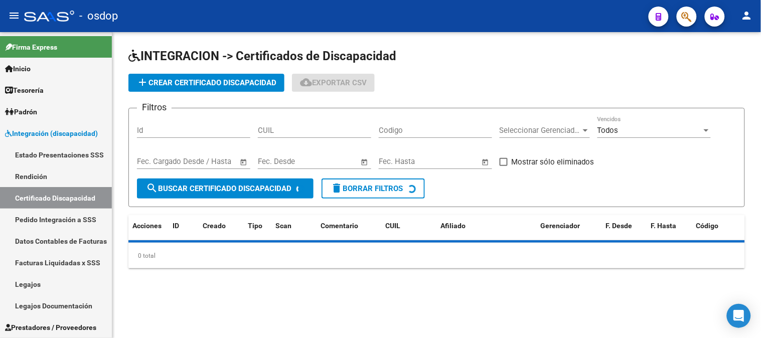
click at [314, 132] on input "CUIL" at bounding box center [314, 130] width 113 height 9
paste input "20-55981665-6"
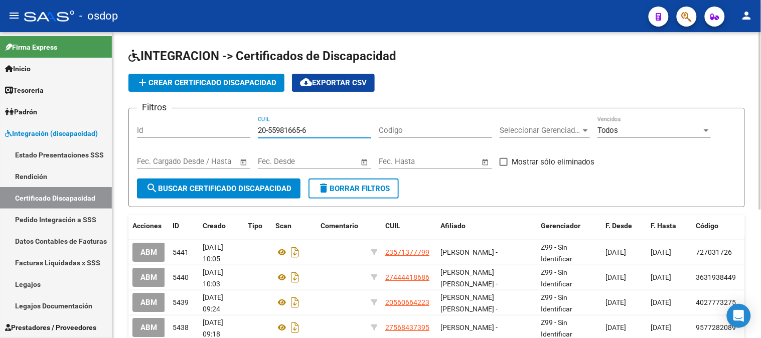
type input "20-55981665-6"
click at [268, 193] on button "search Buscar Certificado Discapacidad" at bounding box center [219, 189] width 164 height 20
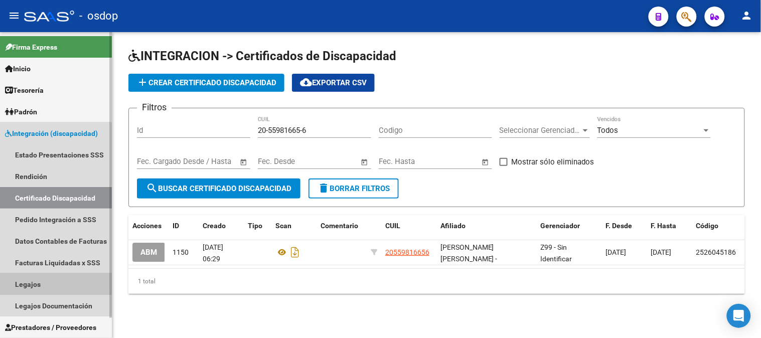
click at [34, 288] on link "Legajos" at bounding box center [56, 285] width 112 height 22
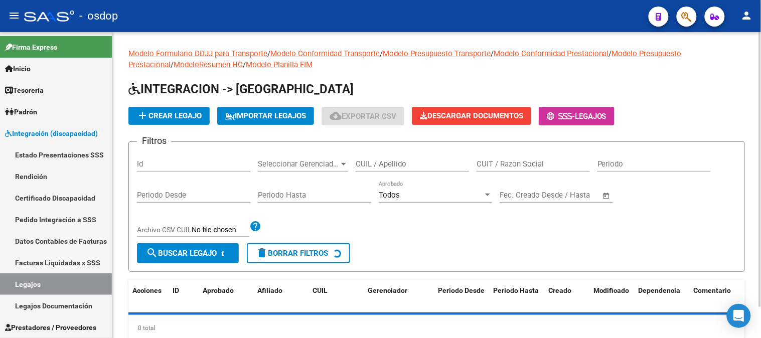
click at [382, 167] on input "CUIL / Apellido" at bounding box center [412, 164] width 113 height 9
paste input "20559816656"
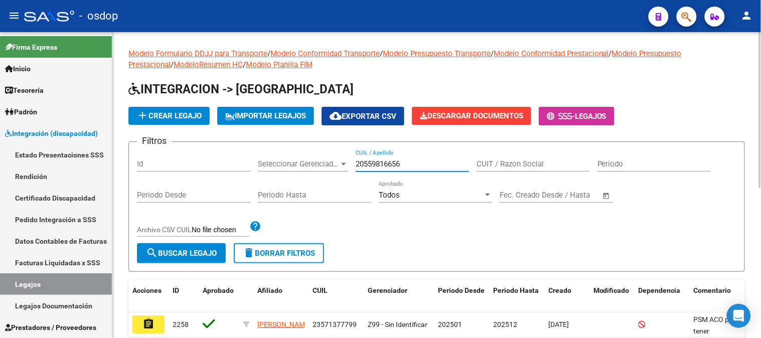
type input "20559816656"
click at [179, 260] on button "search Buscar Legajo" at bounding box center [181, 253] width 89 height 20
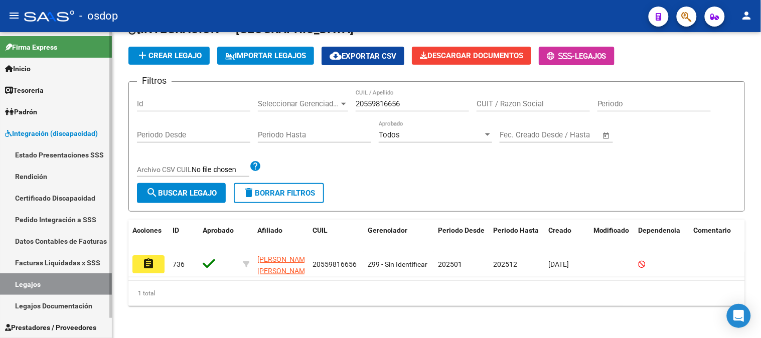
scroll to position [68, 0]
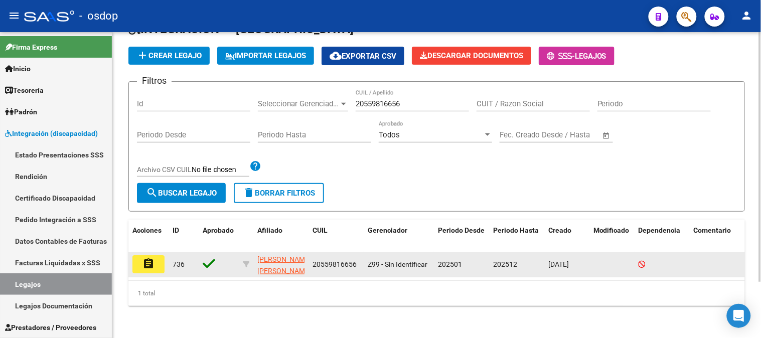
click at [152, 259] on mat-icon "assignment" at bounding box center [149, 264] width 12 height 12
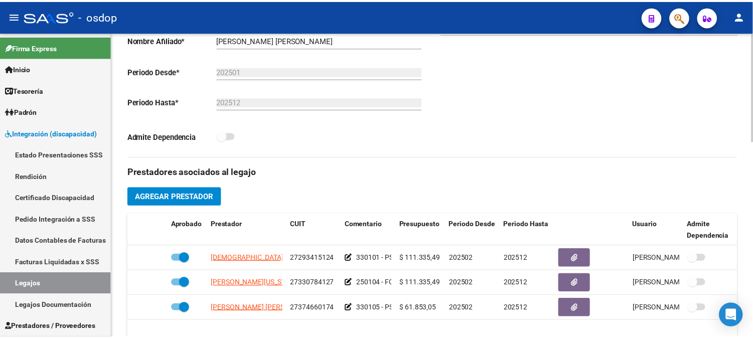
scroll to position [279, 0]
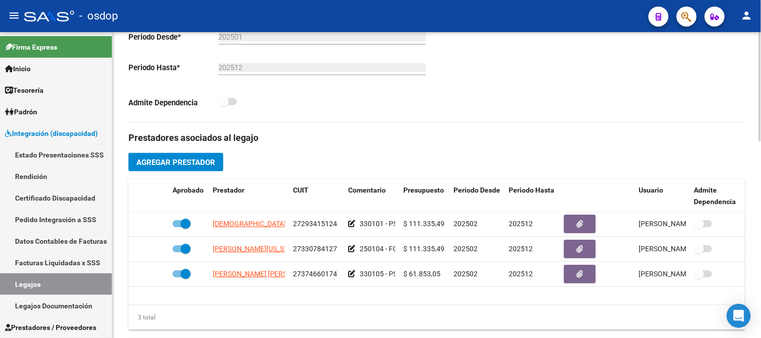
click at [179, 165] on span "Agregar Prestador" at bounding box center [176, 162] width 79 height 9
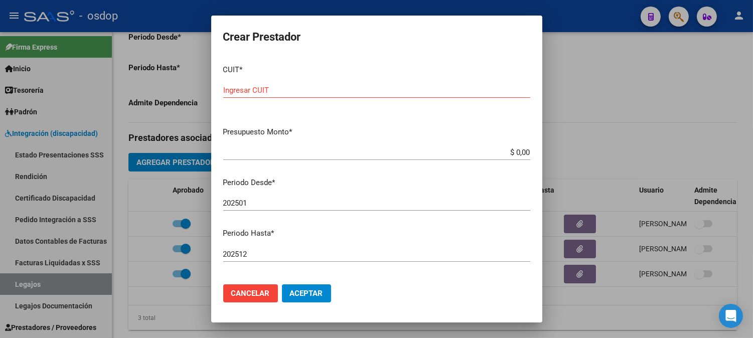
click at [288, 88] on input "Ingresar CUIT" at bounding box center [376, 90] width 307 height 9
type input "23-28333200-4"
click at [515, 156] on input "$ 0,00" at bounding box center [376, 152] width 307 height 9
paste input "307.654,34"
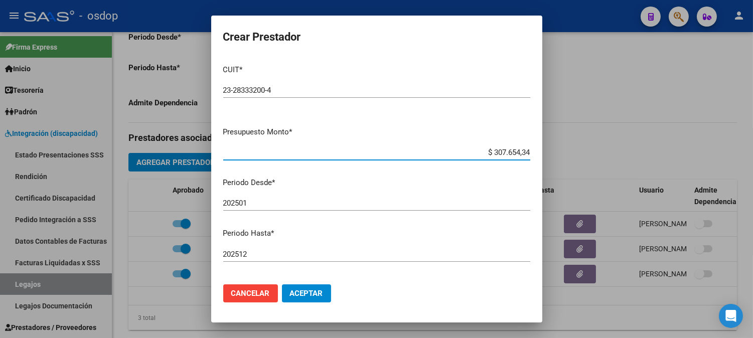
type input "$ 307.654,34"
click at [286, 206] on input "202501" at bounding box center [376, 203] width 307 height 9
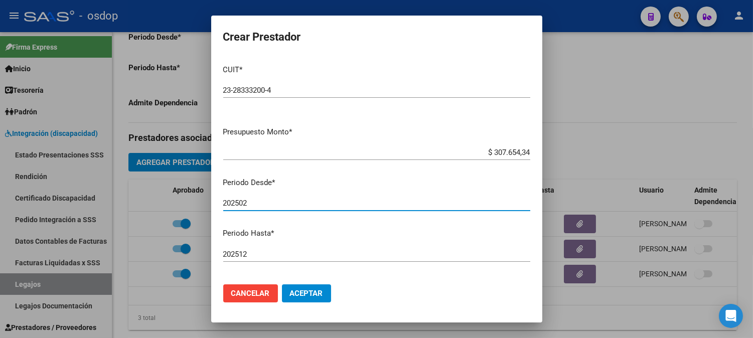
type input "202502"
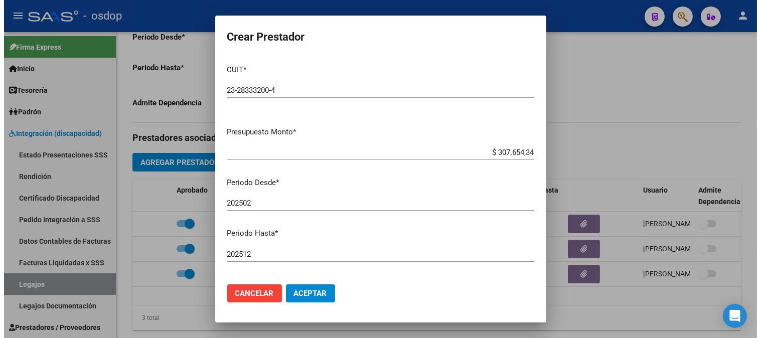
scroll to position [123, 0]
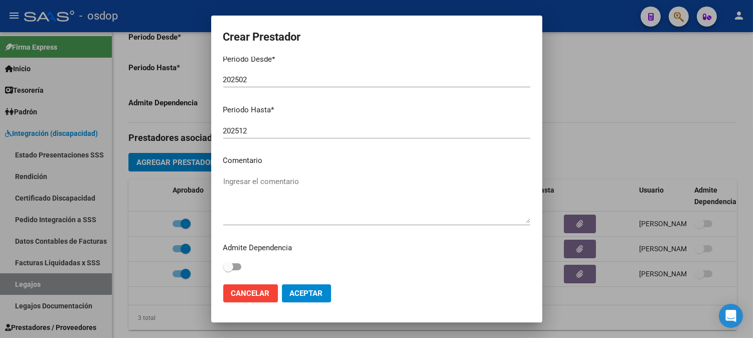
click at [308, 181] on textarea "Ingresar el comentario" at bounding box center [376, 199] width 307 height 47
paste textarea "780087 - MÓDULO MAESTRO DE APOYO"
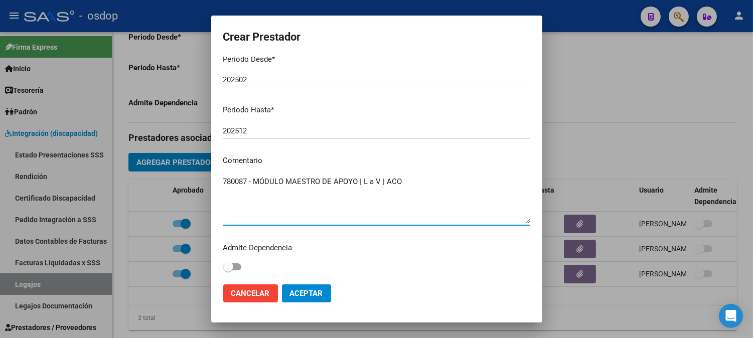
type textarea "780087 - MÓDULO MAESTRO DE APOYO | L a V | ACO"
click at [308, 288] on button "Aceptar" at bounding box center [306, 294] width 49 height 18
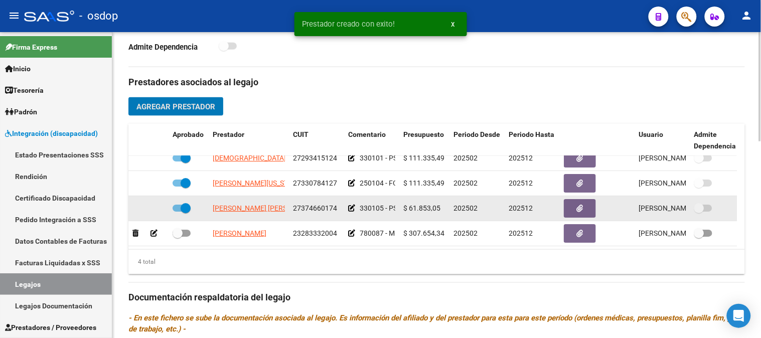
scroll to position [18, 0]
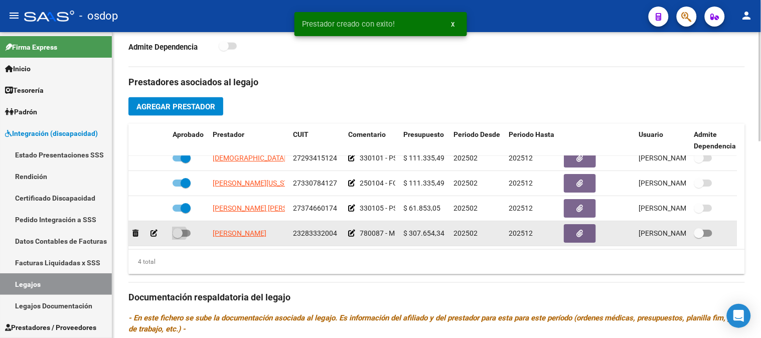
click at [187, 230] on span at bounding box center [182, 233] width 18 height 7
click at [178, 237] on input "checkbox" at bounding box center [177, 237] width 1 height 1
checkbox input "true"
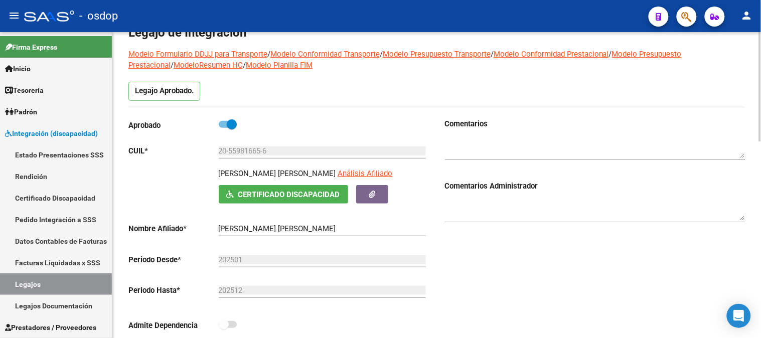
scroll to position [0, 0]
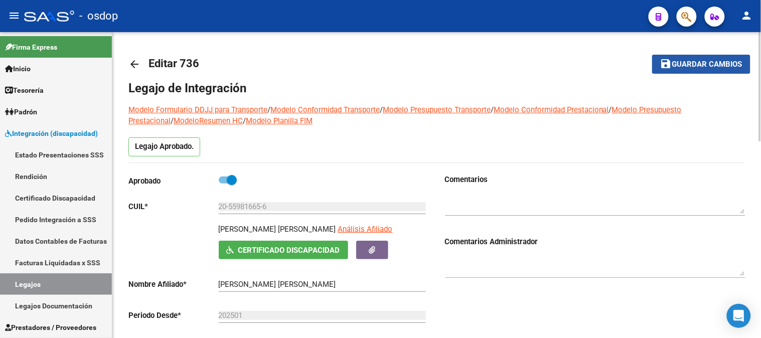
click at [689, 68] on span "Guardar cambios" at bounding box center [708, 64] width 70 height 9
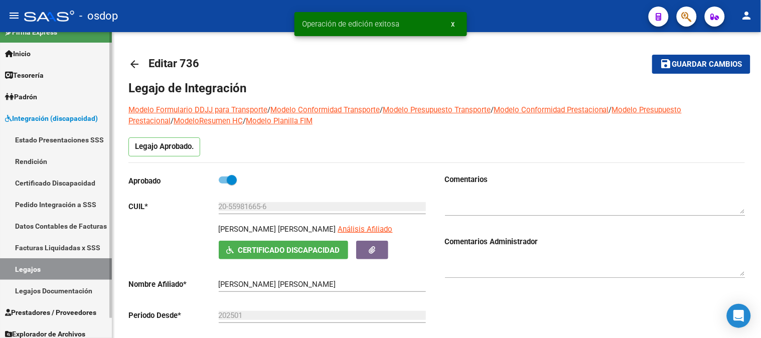
scroll to position [21, 0]
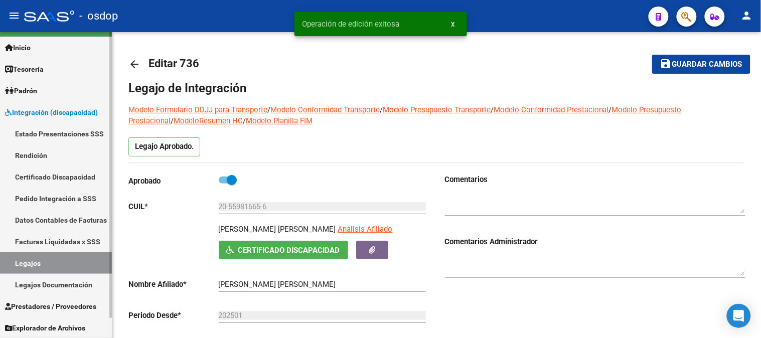
click at [51, 303] on span "Prestadores / Proveedores" at bounding box center [50, 306] width 91 height 11
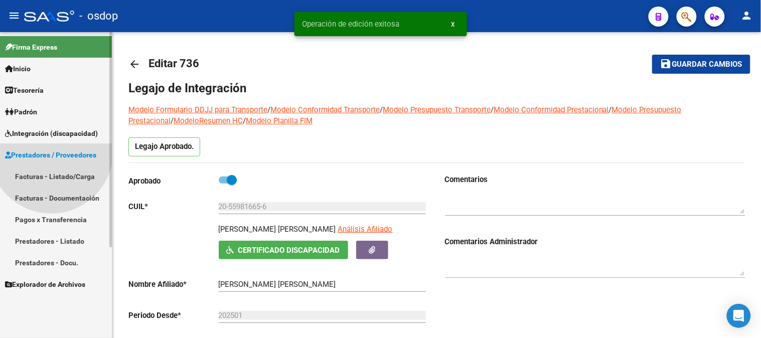
scroll to position [0, 0]
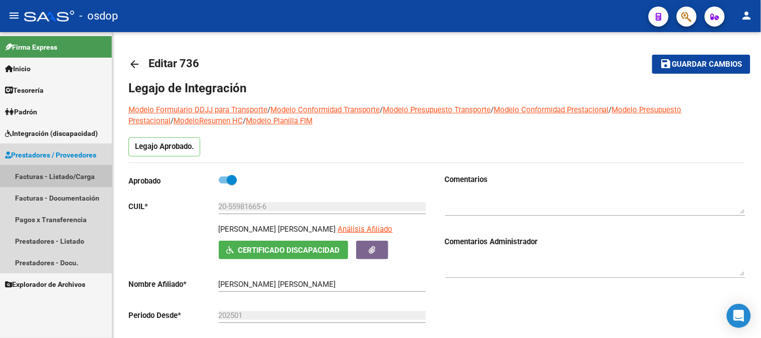
click at [69, 180] on link "Facturas - Listado/Carga" at bounding box center [56, 177] width 112 height 22
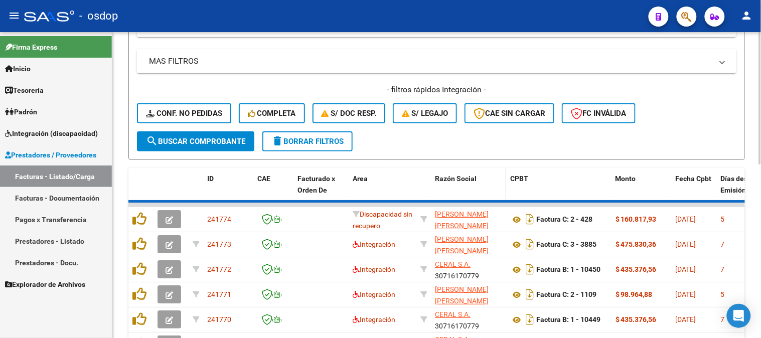
scroll to position [223, 0]
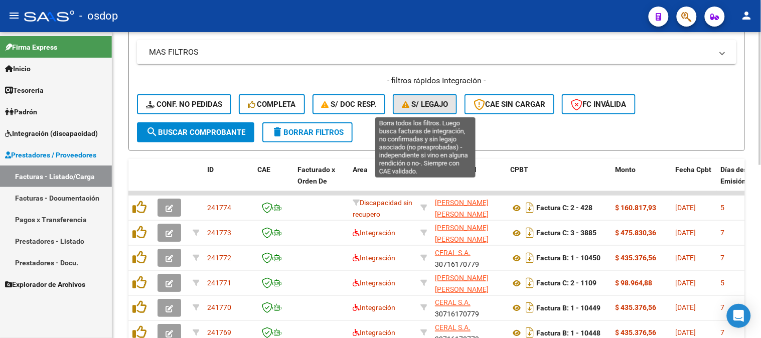
click at [429, 106] on span "S/ legajo" at bounding box center [425, 104] width 46 height 9
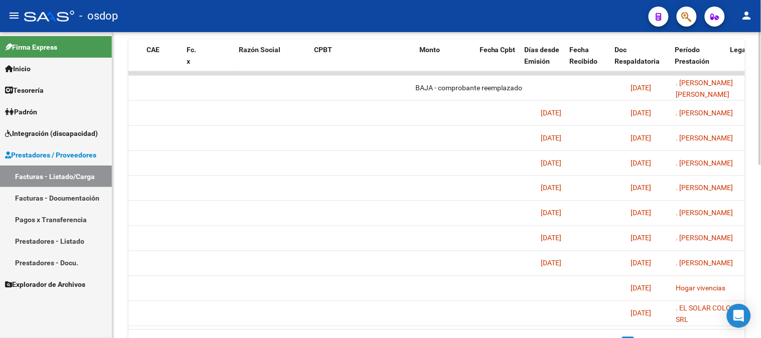
scroll to position [0, 0]
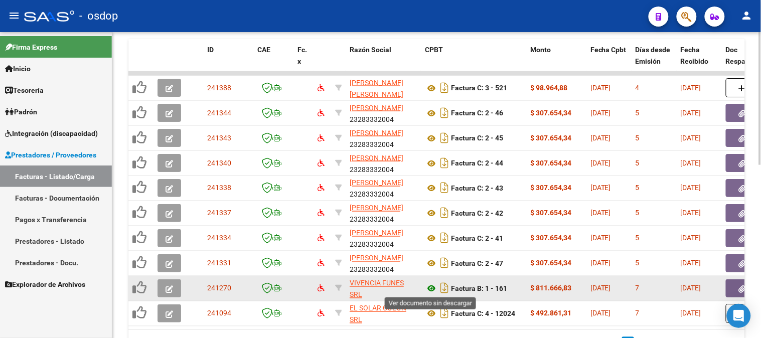
click at [433, 290] on icon at bounding box center [431, 289] width 13 height 12
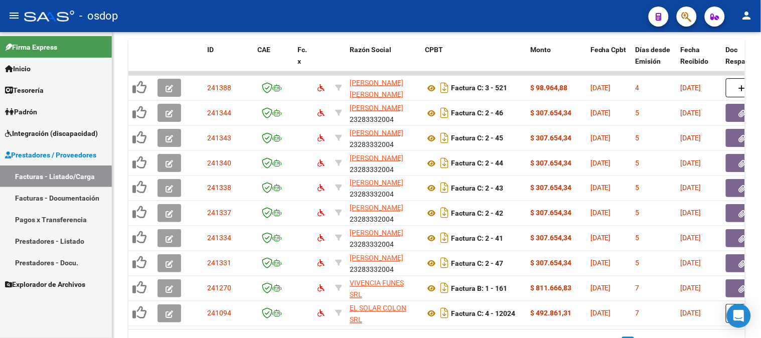
click at [42, 128] on span "Integración (discapacidad)" at bounding box center [51, 133] width 93 height 11
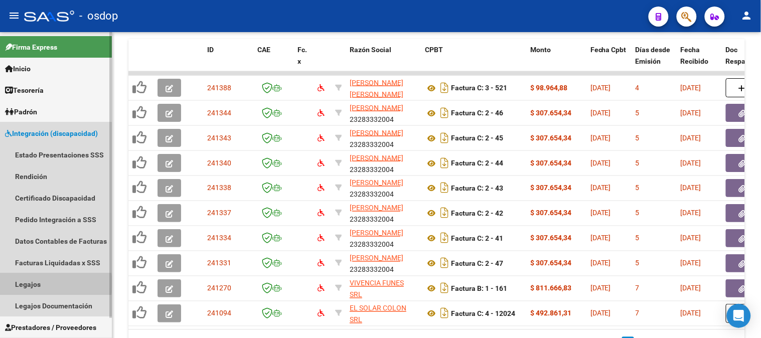
click at [36, 284] on link "Legajos" at bounding box center [56, 285] width 112 height 22
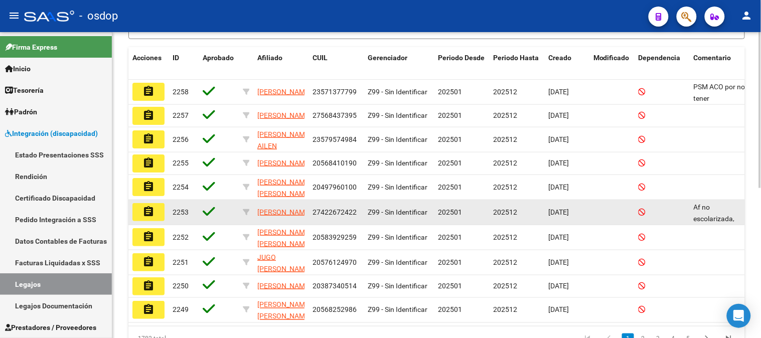
scroll to position [16, 0]
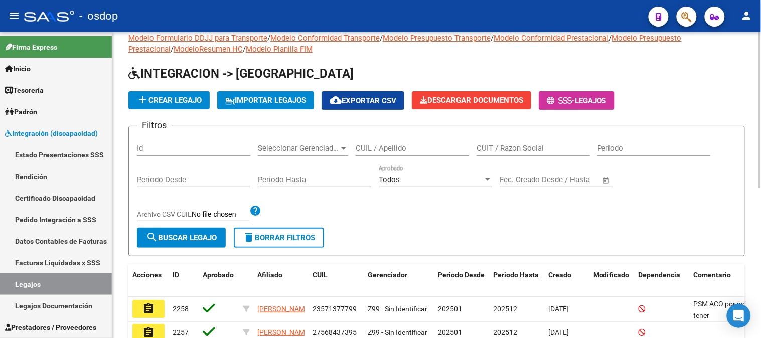
click at [378, 152] on input "CUIL / Apellido" at bounding box center [412, 148] width 113 height 9
paste input "20377010559"
type input "20377010559"
click at [156, 239] on mat-icon "search" at bounding box center [152, 237] width 12 height 12
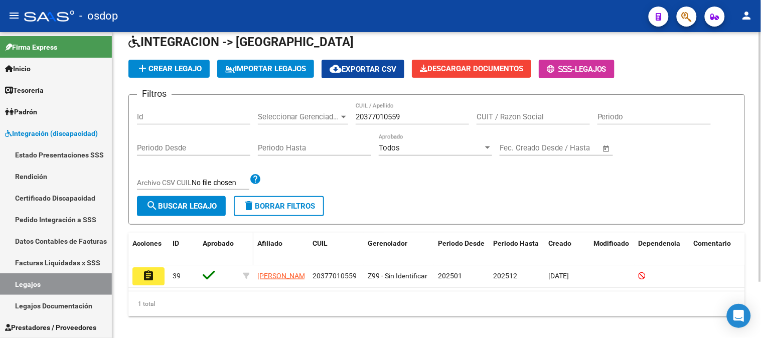
scroll to position [68, 0]
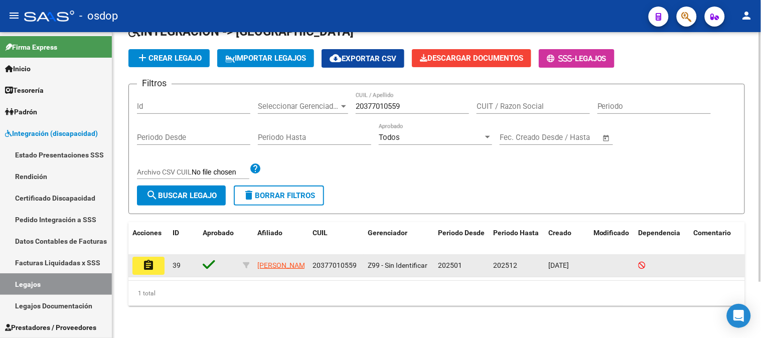
click at [147, 259] on mat-icon "assignment" at bounding box center [149, 265] width 12 height 12
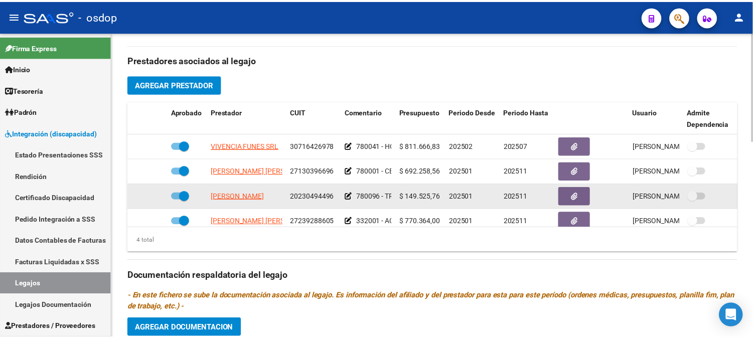
scroll to position [334, 0]
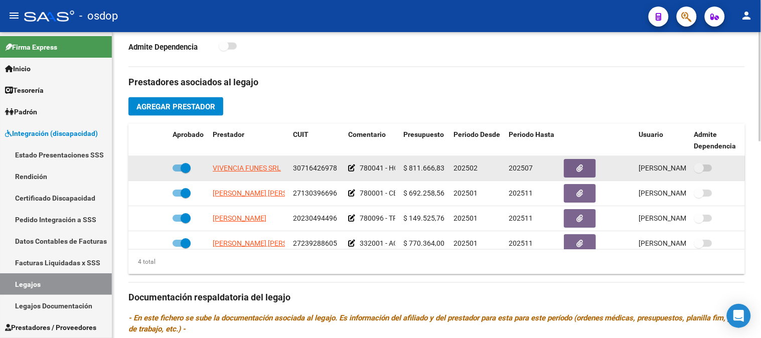
click at [177, 167] on span at bounding box center [182, 168] width 18 height 7
click at [177, 172] on input "checkbox" at bounding box center [177, 172] width 1 height 1
checkbox input "false"
click at [153, 169] on icon at bounding box center [154, 168] width 7 height 7
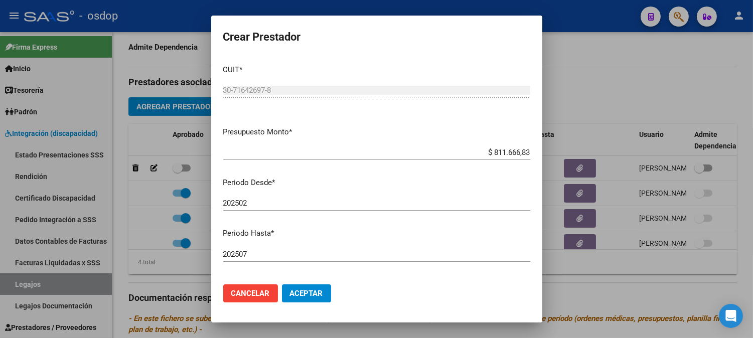
click at [262, 207] on input "202502" at bounding box center [376, 203] width 307 height 9
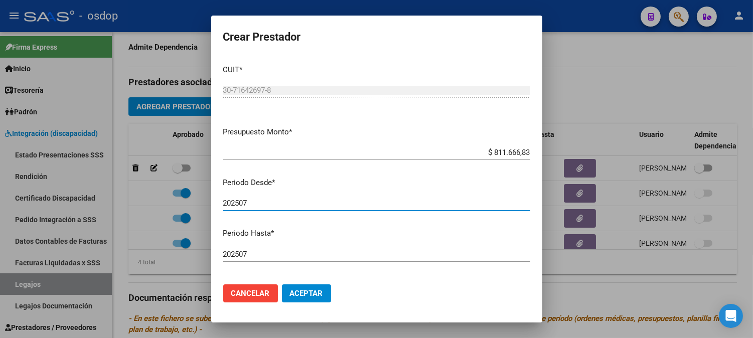
type input "202507"
click at [249, 250] on input "202507" at bounding box center [376, 254] width 307 height 9
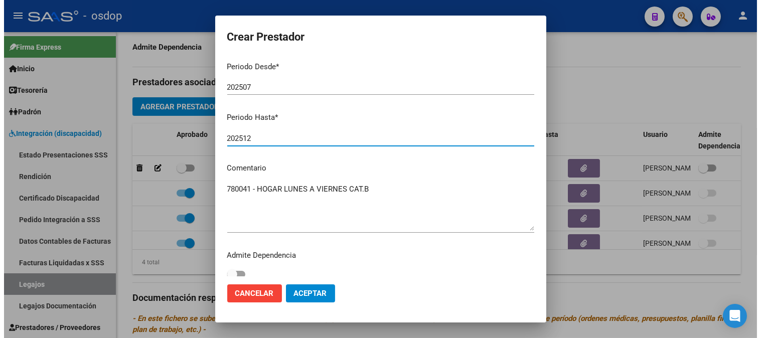
scroll to position [123, 0]
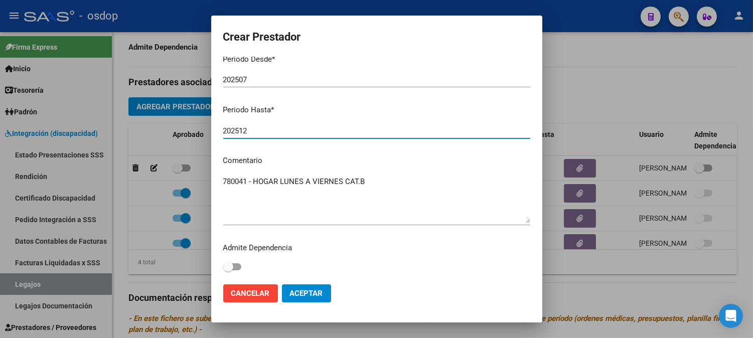
type input "202512"
click at [295, 292] on span "Aceptar" at bounding box center [306, 293] width 33 height 9
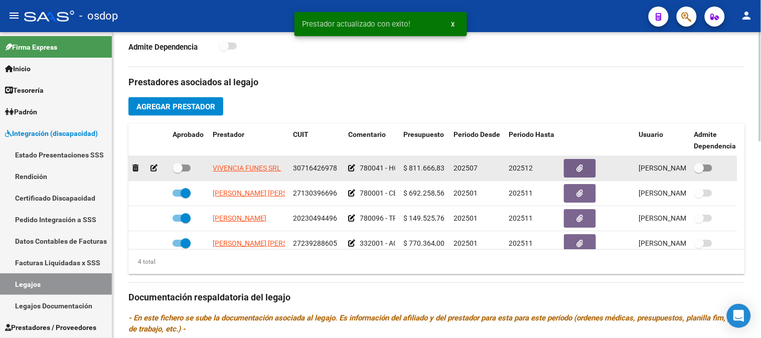
click at [186, 168] on span at bounding box center [182, 168] width 18 height 7
click at [178, 172] on input "checkbox" at bounding box center [177, 172] width 1 height 1
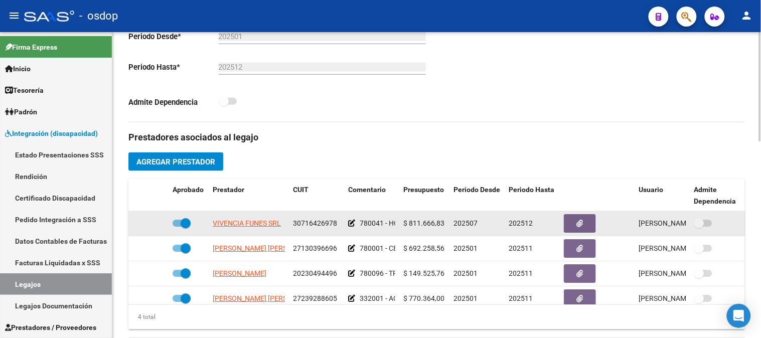
scroll to position [279, 0]
click at [177, 226] on span at bounding box center [182, 223] width 18 height 7
click at [177, 227] on input "checkbox" at bounding box center [177, 227] width 1 height 1
checkbox input "false"
click at [154, 224] on icon at bounding box center [154, 223] width 7 height 7
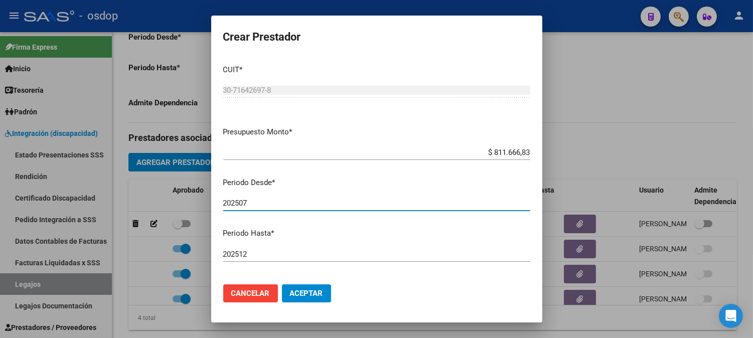
click at [254, 202] on input "202507" at bounding box center [376, 203] width 307 height 9
type input "202502"
click at [322, 297] on span "Aceptar" at bounding box center [306, 293] width 33 height 9
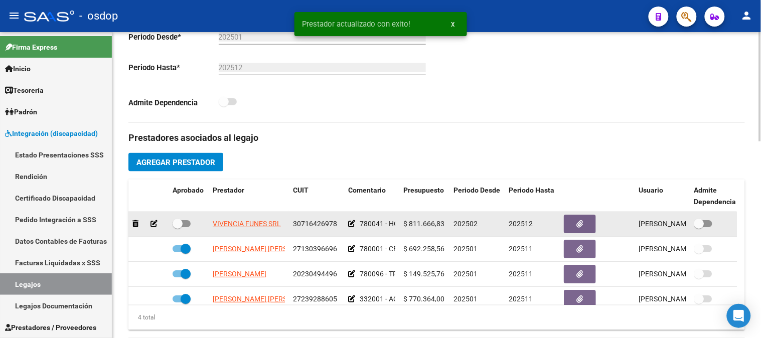
drag, startPoint x: 188, startPoint y: 224, endPoint x: 218, endPoint y: 227, distance: 30.3
click at [187, 224] on span at bounding box center [182, 223] width 18 height 7
click at [178, 227] on input "checkbox" at bounding box center [177, 227] width 1 height 1
checkbox input "true"
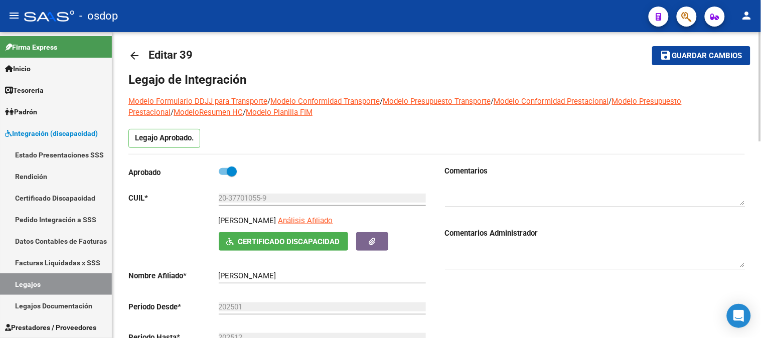
scroll to position [0, 0]
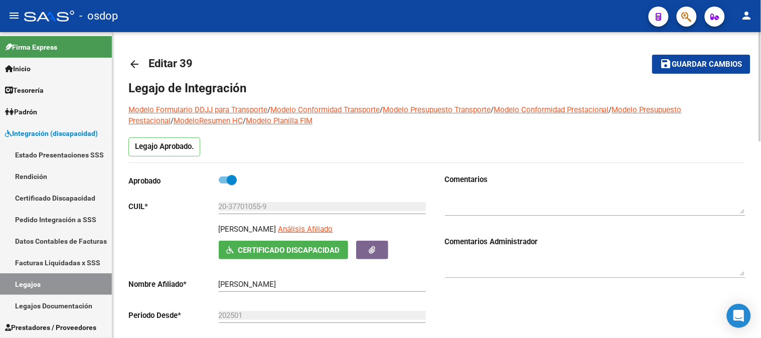
click at [701, 68] on span "Guardar cambios" at bounding box center [708, 64] width 70 height 9
click at [707, 69] on button "save Guardar cambios" at bounding box center [701, 64] width 98 height 19
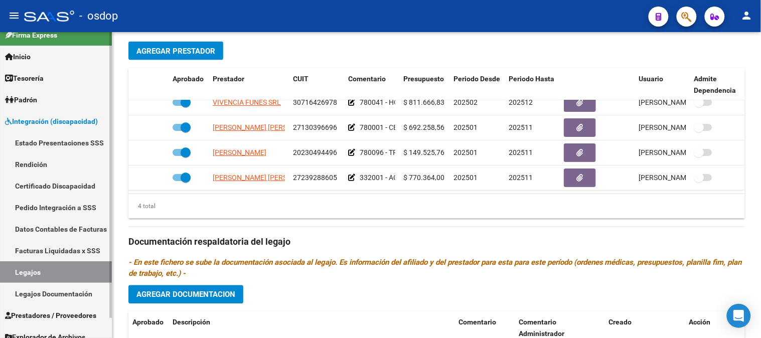
scroll to position [21, 0]
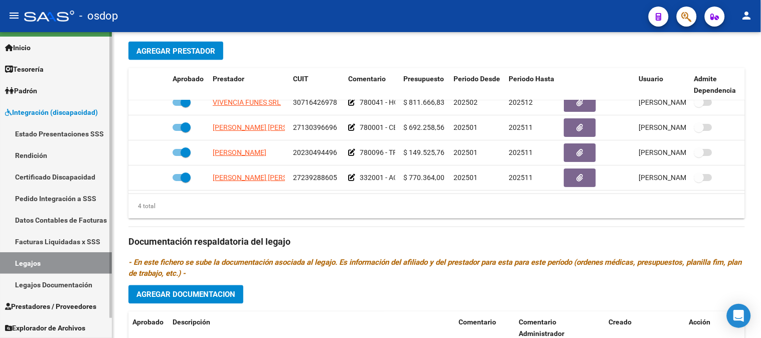
click at [81, 306] on span "Prestadores / Proveedores" at bounding box center [50, 306] width 91 height 11
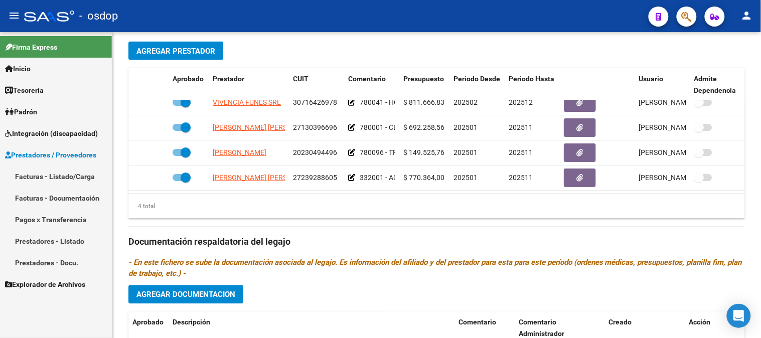
scroll to position [0, 0]
